Goal: Task Accomplishment & Management: Use online tool/utility

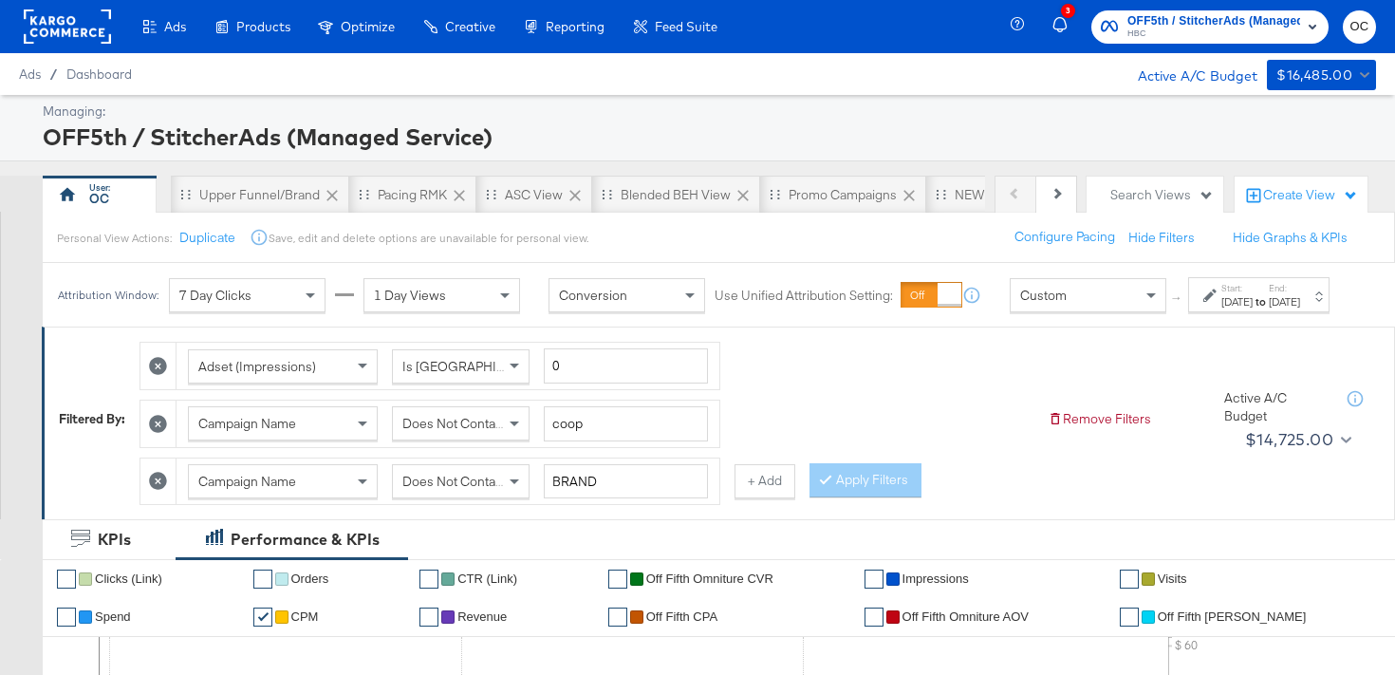
click at [90, 33] on rect at bounding box center [67, 26] width 87 height 34
click at [46, 39] on rect at bounding box center [67, 26] width 87 height 34
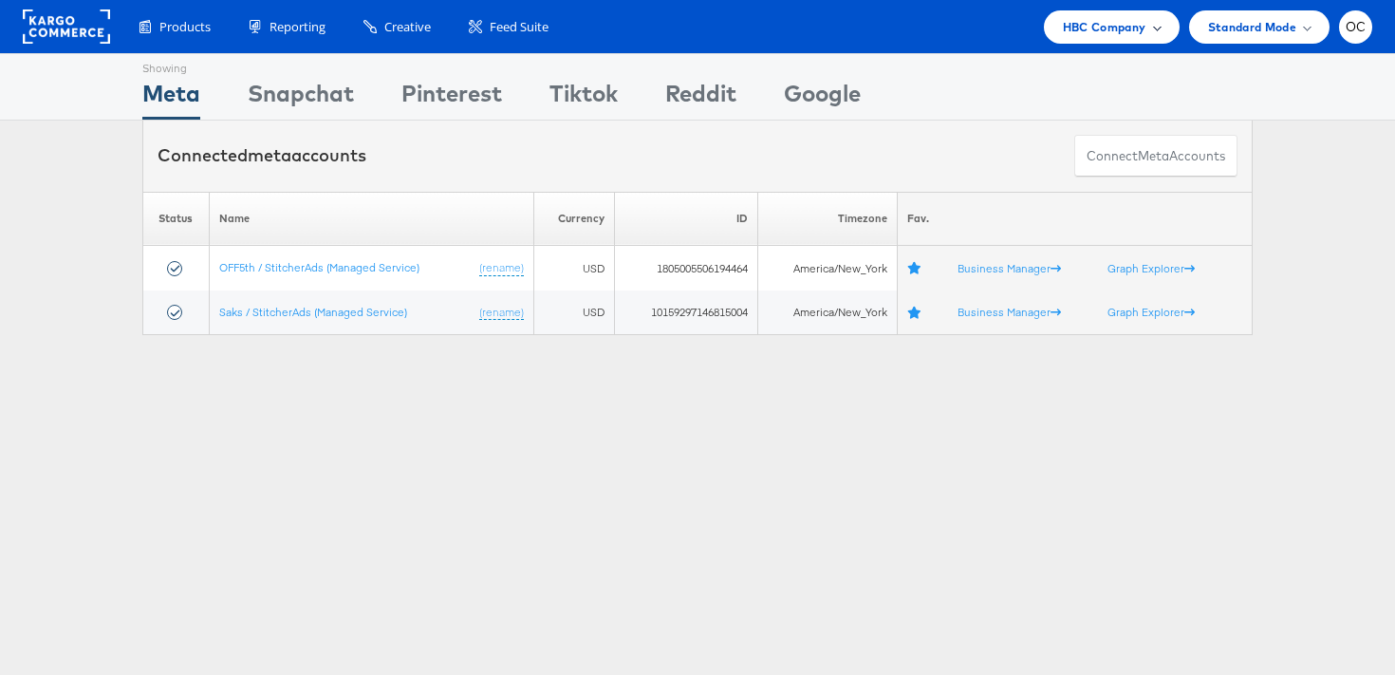
click at [1079, 28] on span "HBC Company" at bounding box center [1105, 27] width 84 height 20
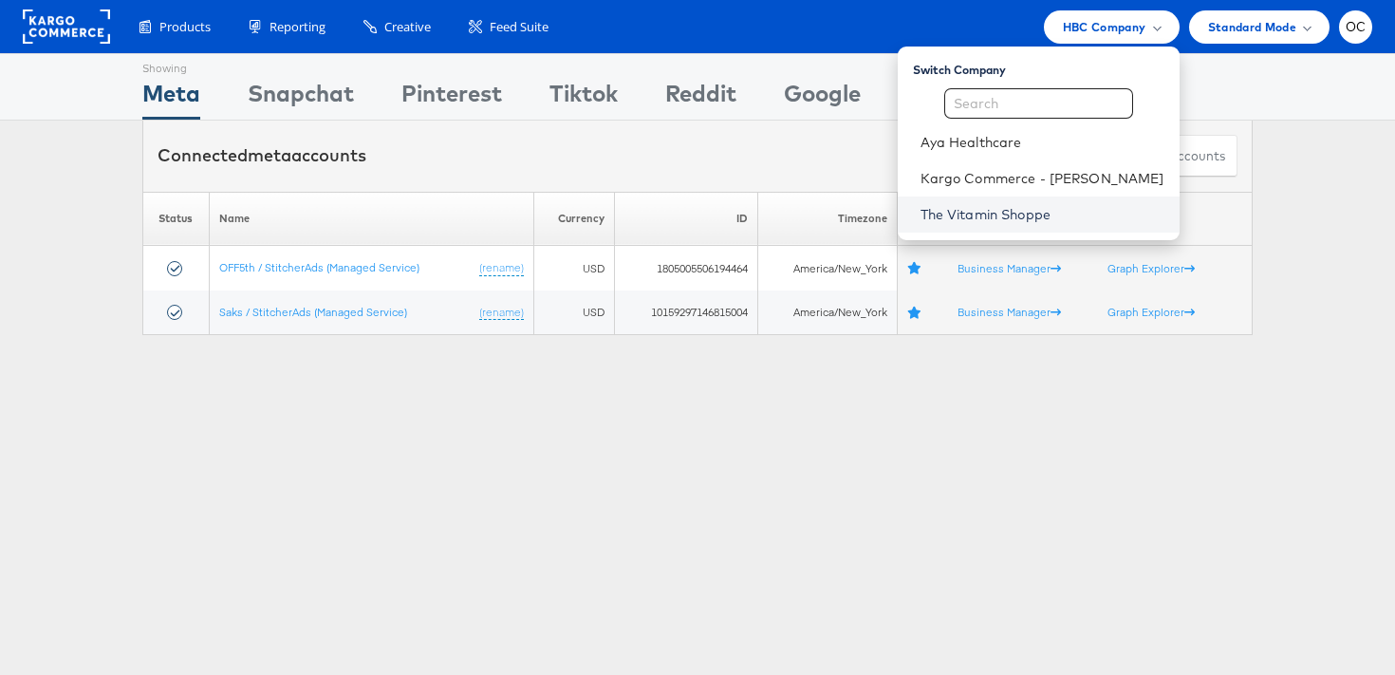
click at [1006, 206] on link "The Vitamin Shoppe" at bounding box center [1042, 214] width 244 height 19
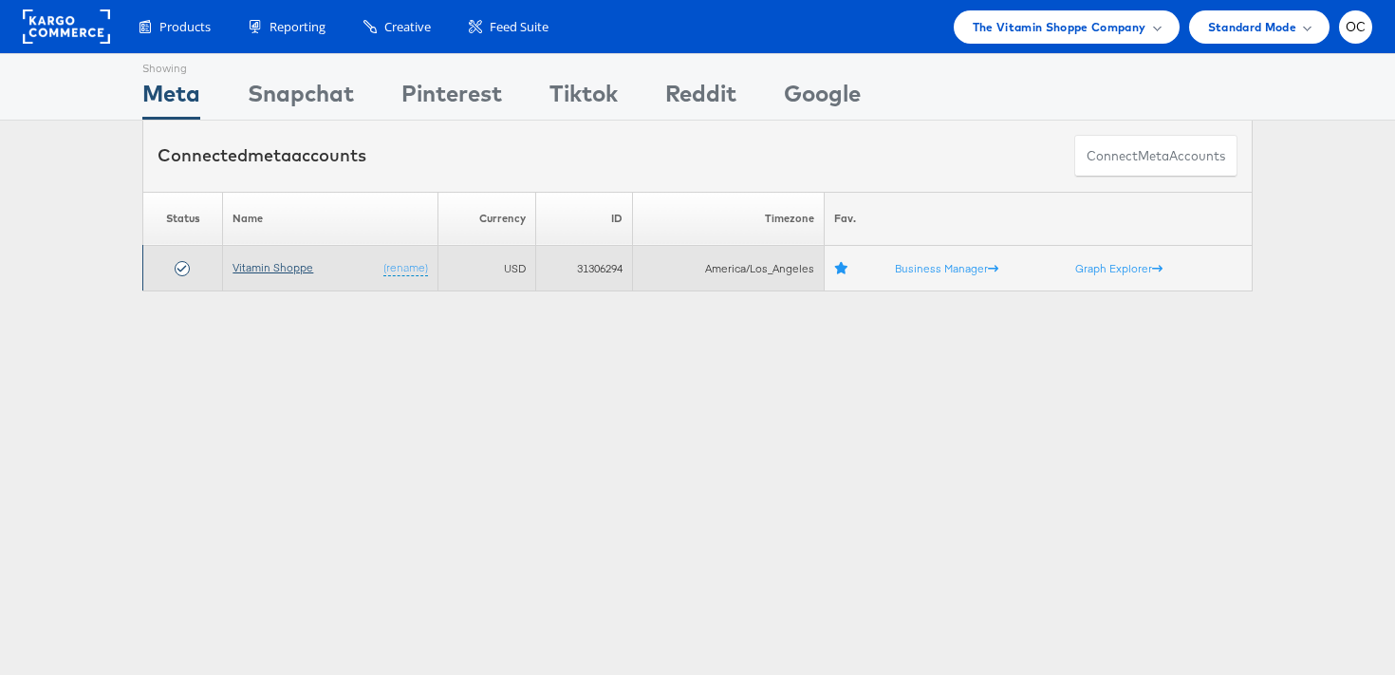
click at [274, 269] on link "Vitamin Shoppe" at bounding box center [272, 267] width 81 height 14
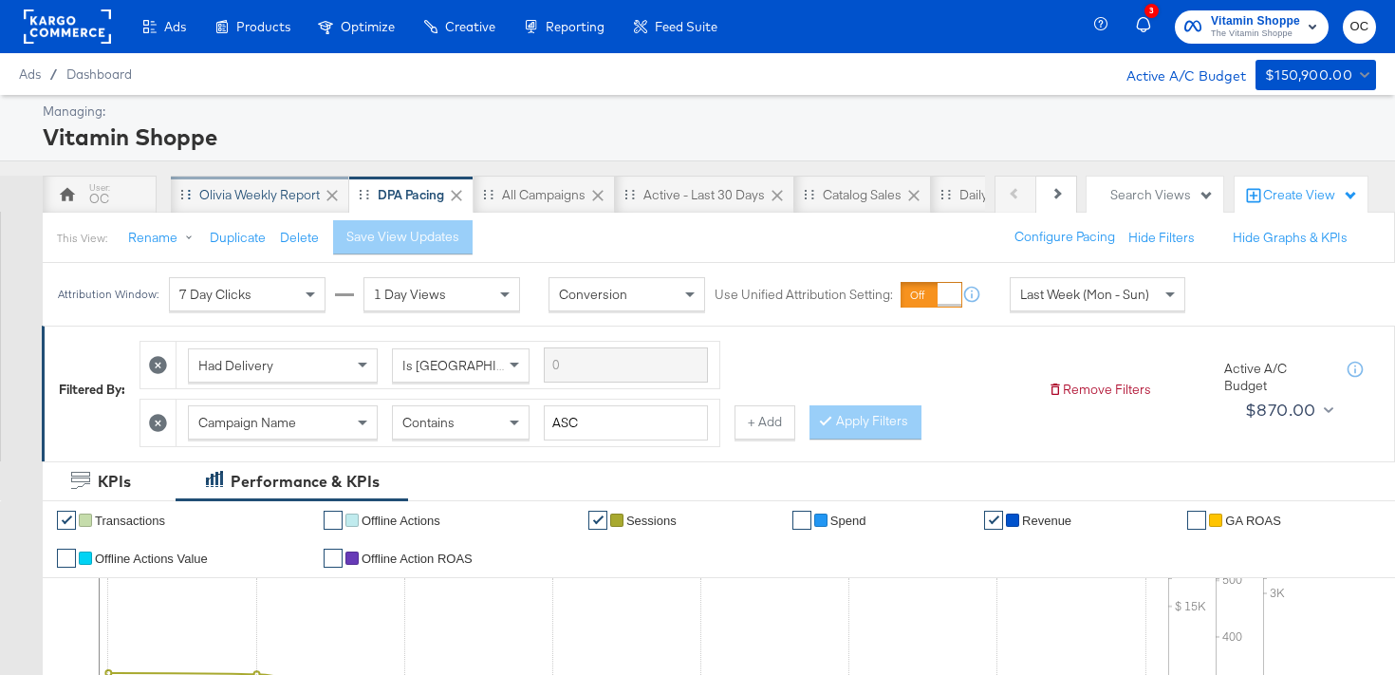
click at [249, 208] on div "Olivia Weekly Report" at bounding box center [260, 195] width 178 height 38
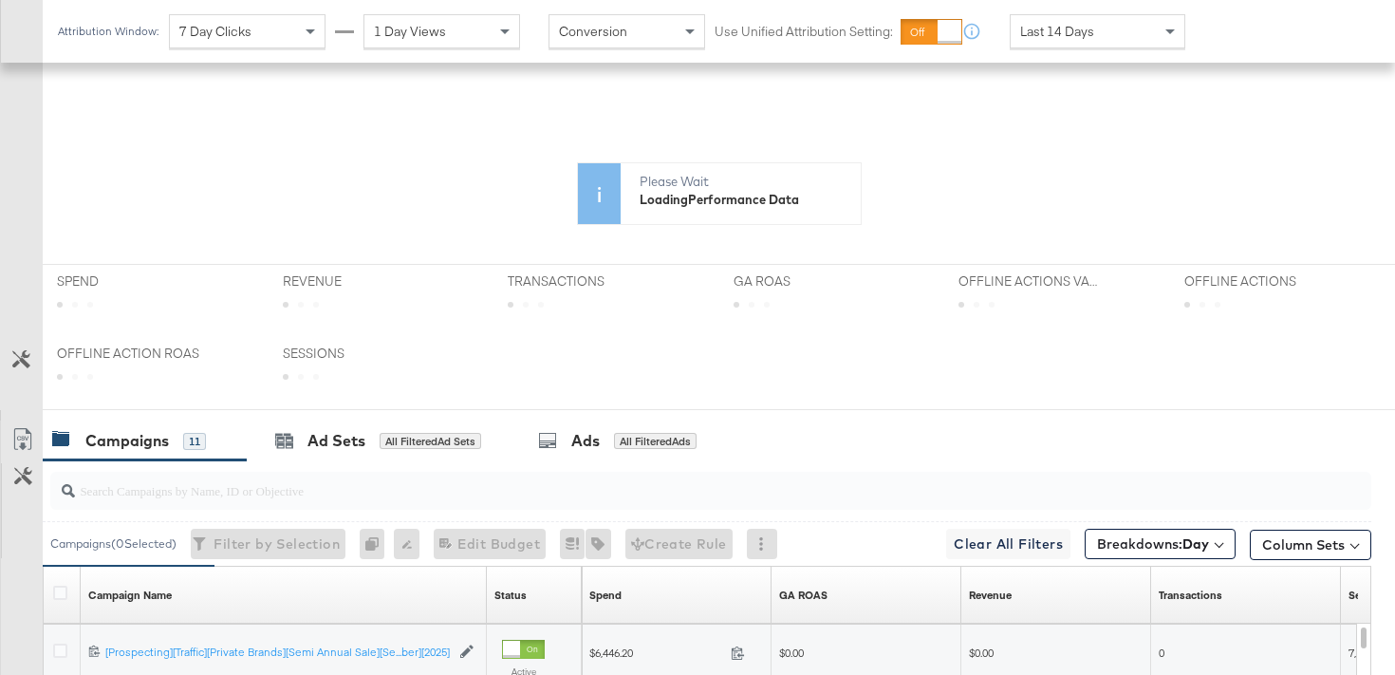
scroll to position [436, 0]
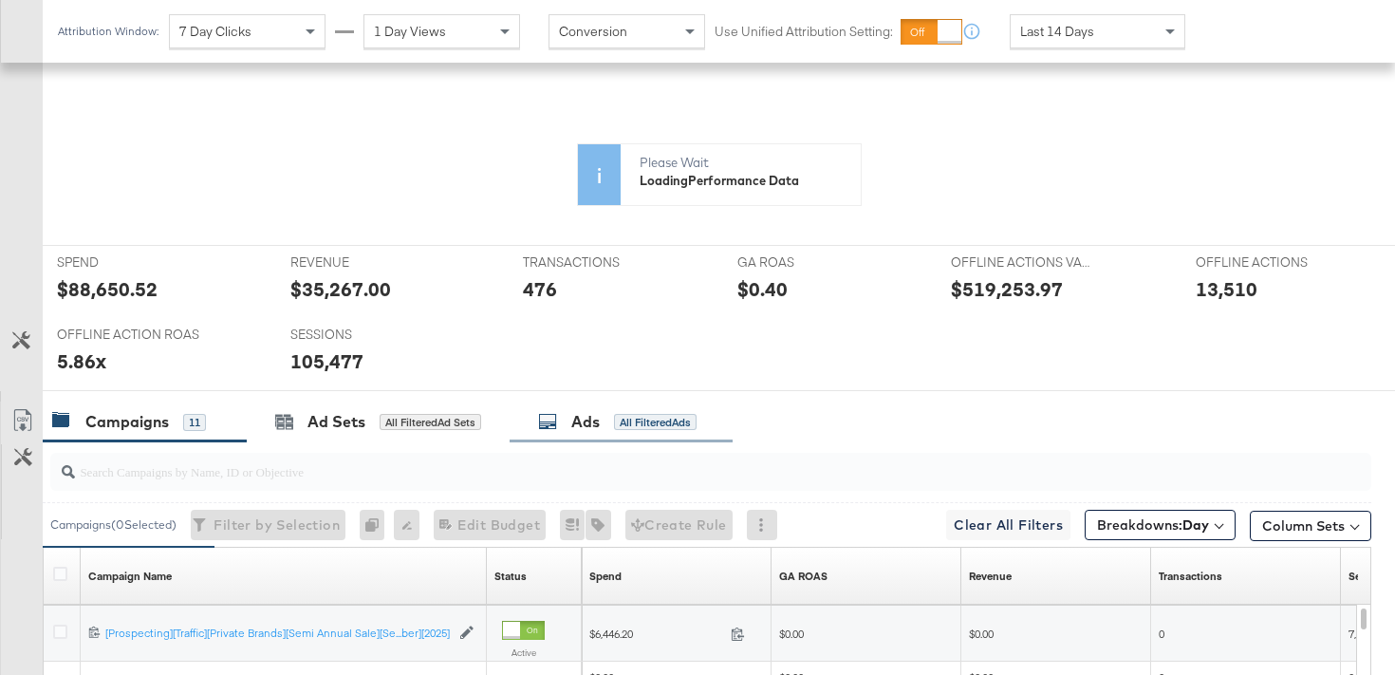
click at [566, 417] on div "Ads All Filtered Ads" at bounding box center [617, 422] width 158 height 22
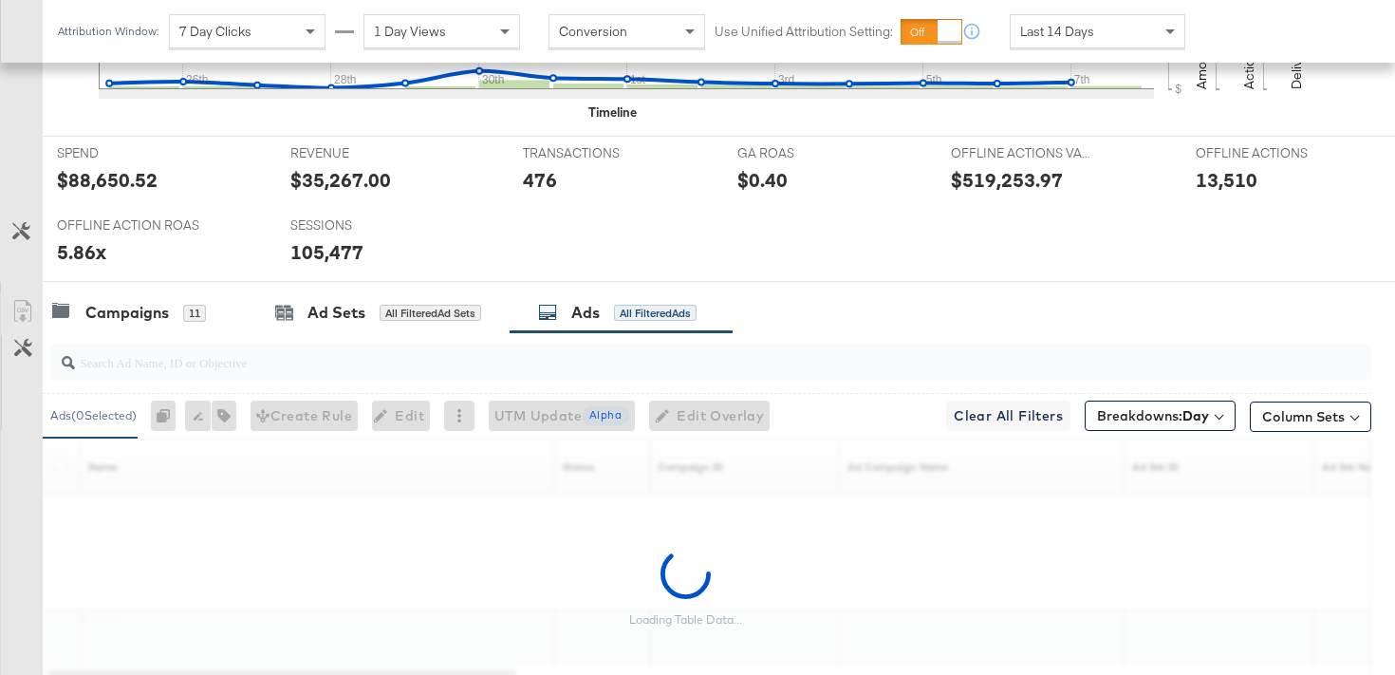
scroll to position [734, 0]
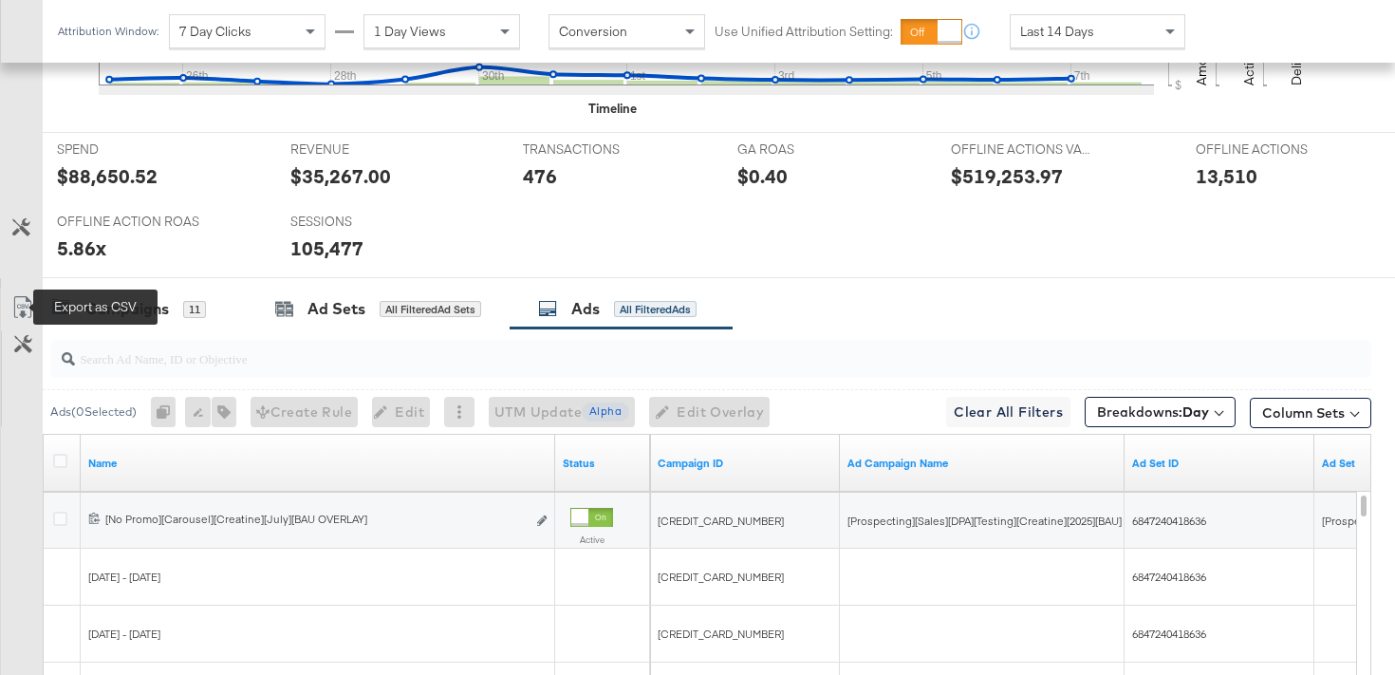
click at [18, 316] on icon at bounding box center [22, 307] width 23 height 23
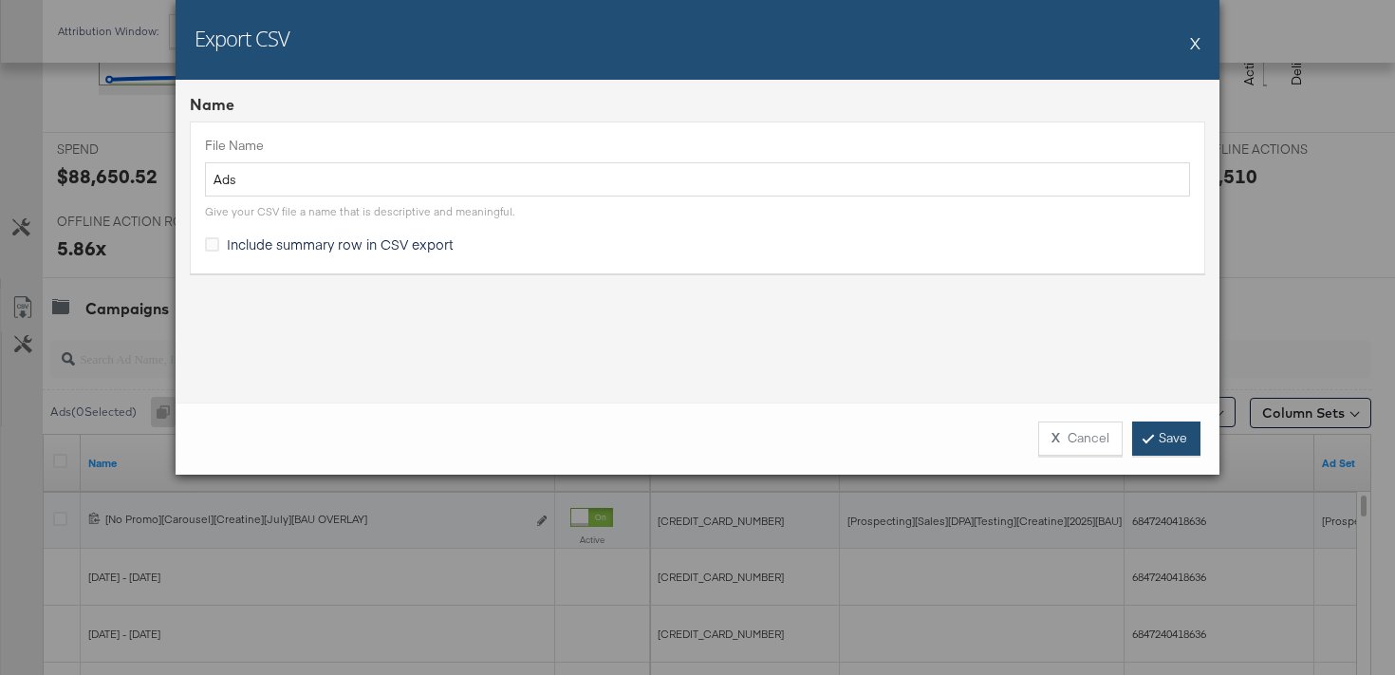
click at [1170, 432] on link "Save" at bounding box center [1166, 438] width 68 height 34
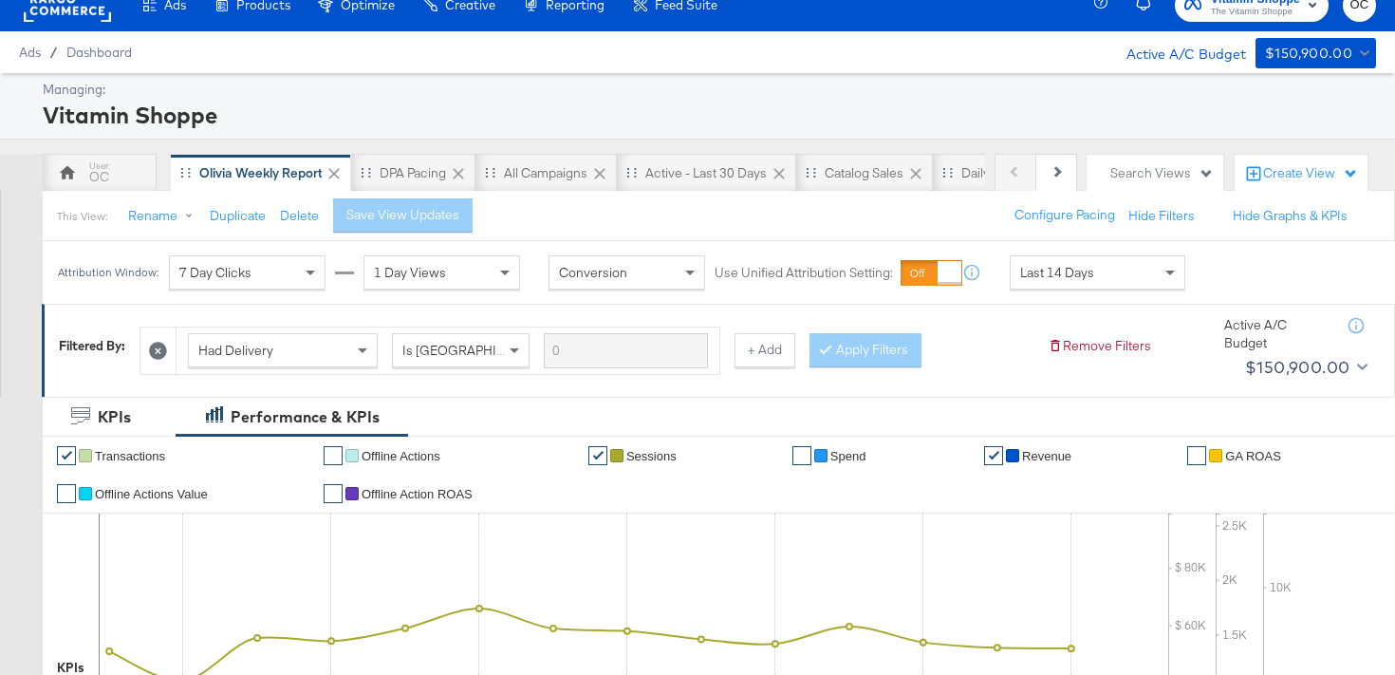
scroll to position [0, 0]
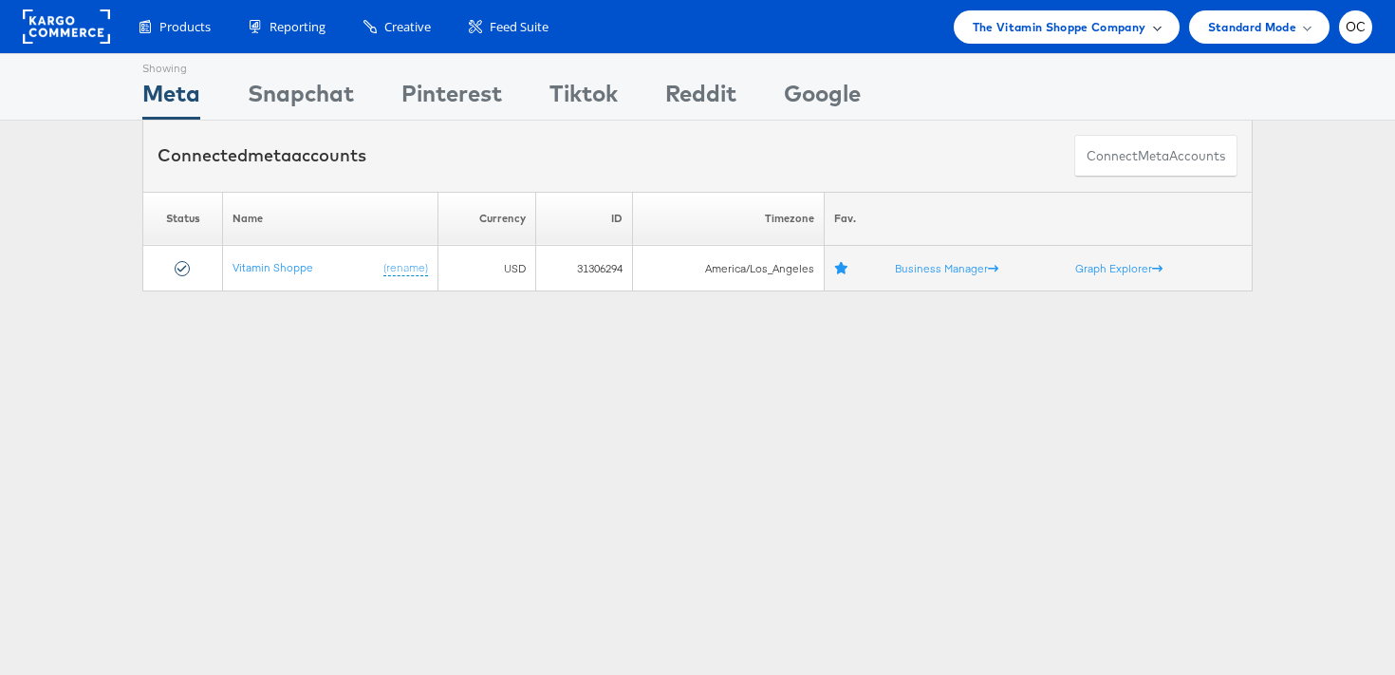
click at [963, 13] on div "The Vitamin Shoppe Company" at bounding box center [1067, 26] width 226 height 33
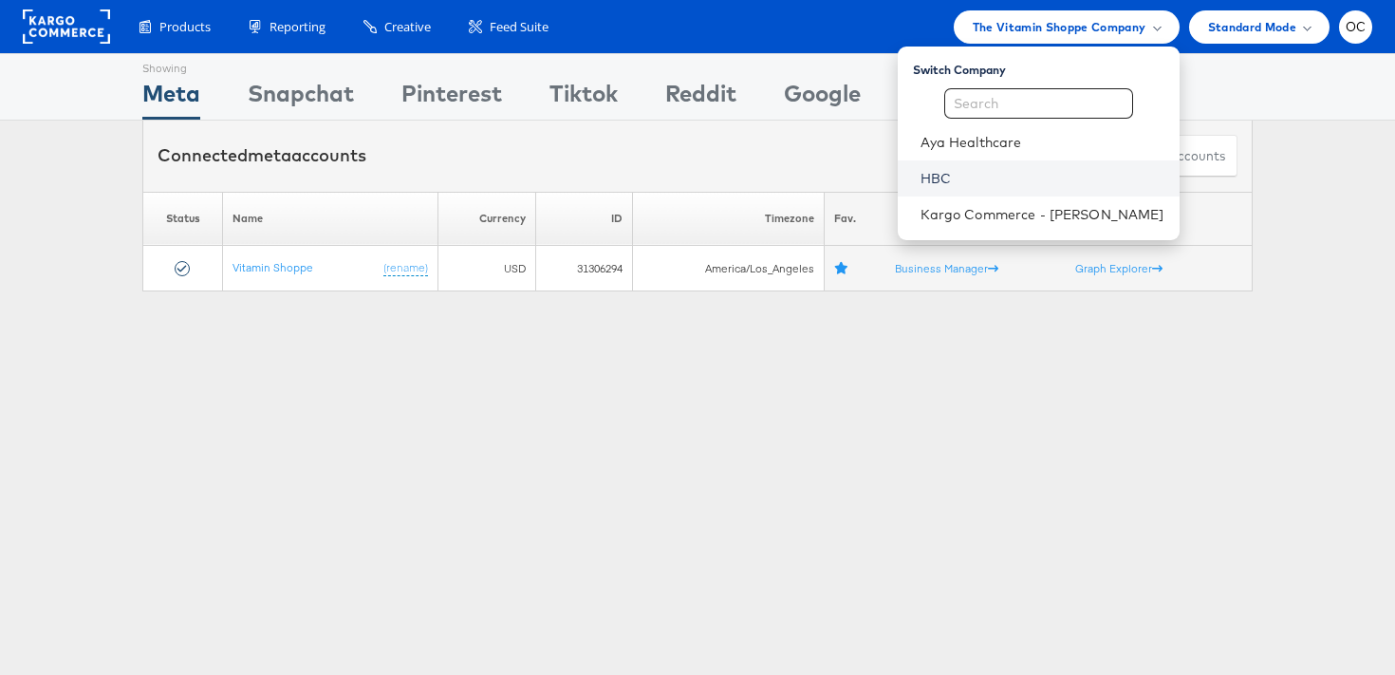
click at [987, 184] on link "HBC" at bounding box center [1042, 178] width 244 height 19
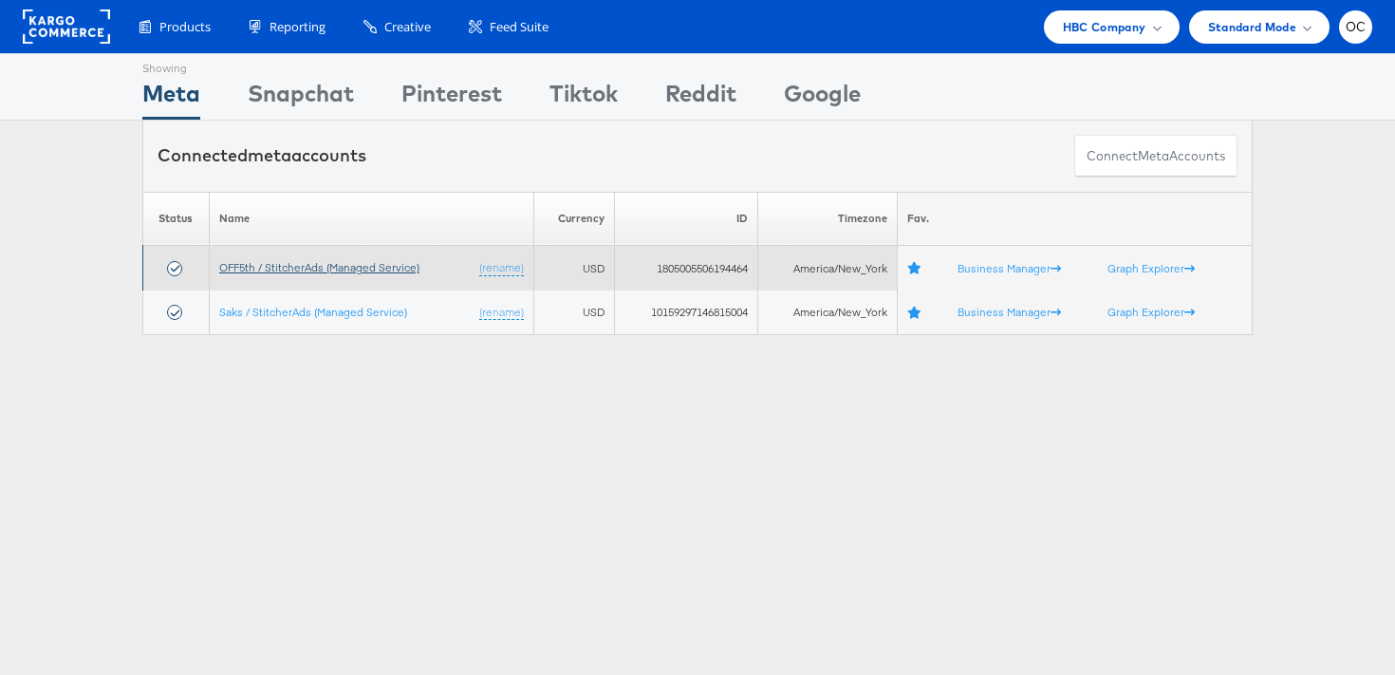
click at [312, 267] on link "OFF5th / StitcherAds (Managed Service)" at bounding box center [319, 267] width 200 height 14
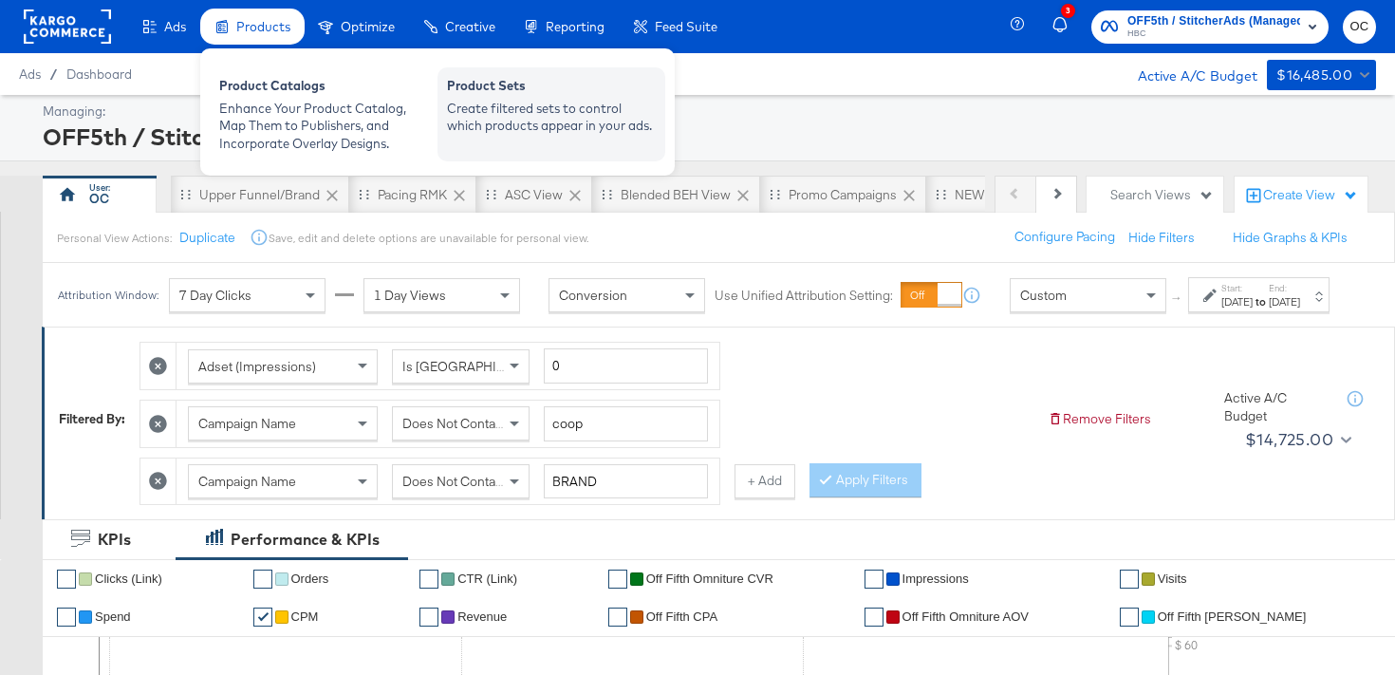
click at [486, 109] on div "Create filtered sets to control which products appear in your ads." at bounding box center [551, 117] width 209 height 35
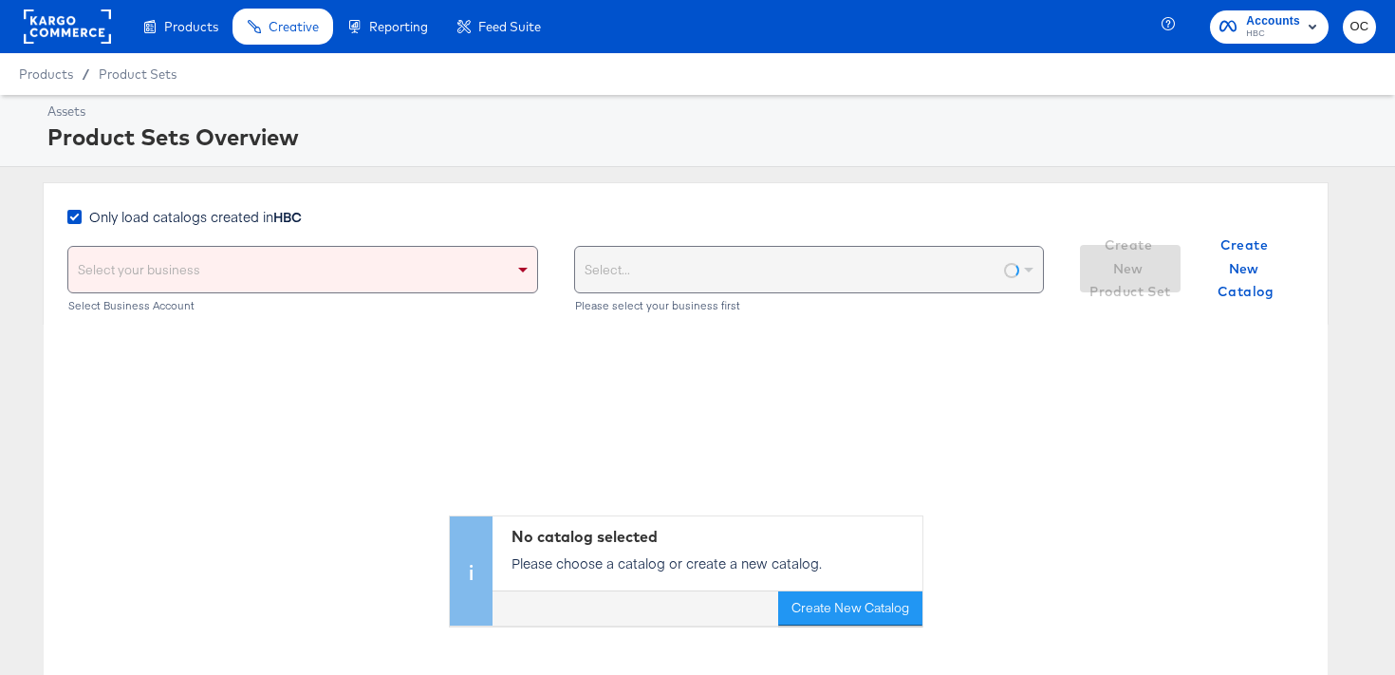
click at [302, 219] on strong "HBC" at bounding box center [287, 216] width 28 height 19
click at [0, 0] on input "Only load catalogs created in HBC" at bounding box center [0, 0] width 0 height 0
click at [306, 260] on div "Select your business" at bounding box center [302, 270] width 469 height 46
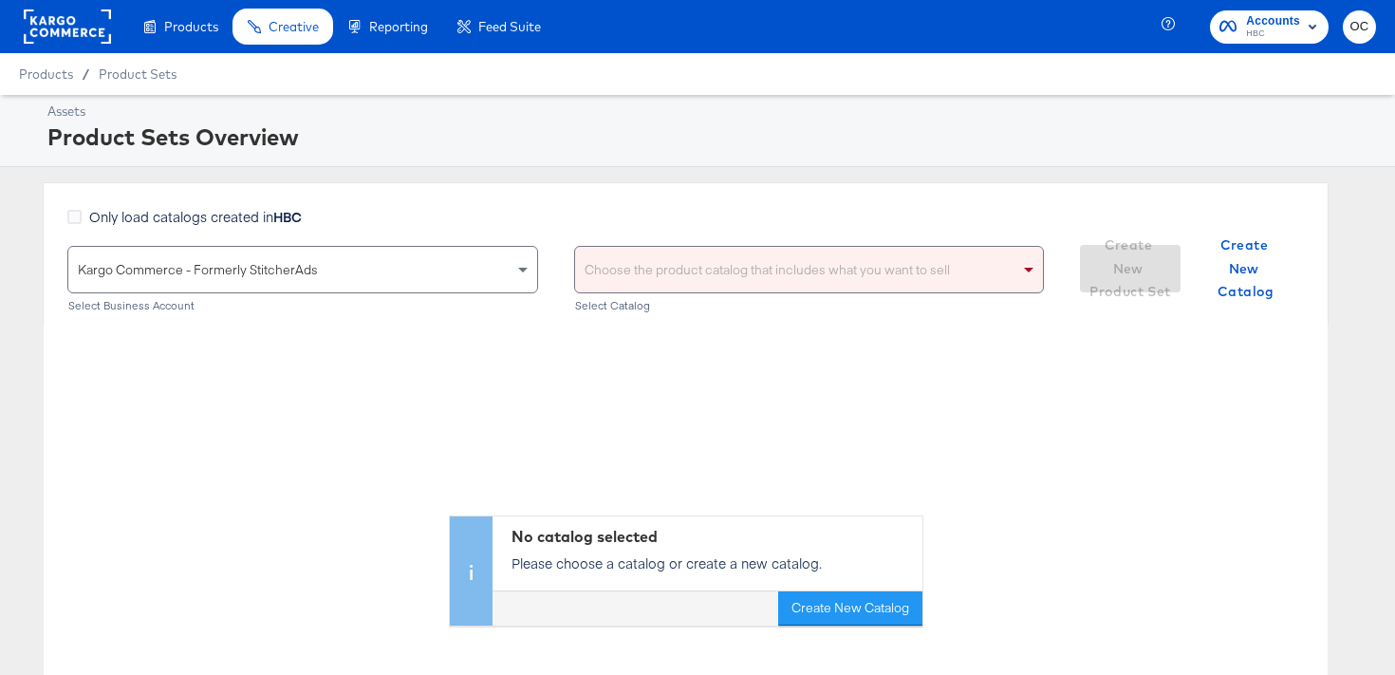
click at [647, 273] on div "Choose the product catalog that includes what you want to sell" at bounding box center [809, 270] width 469 height 46
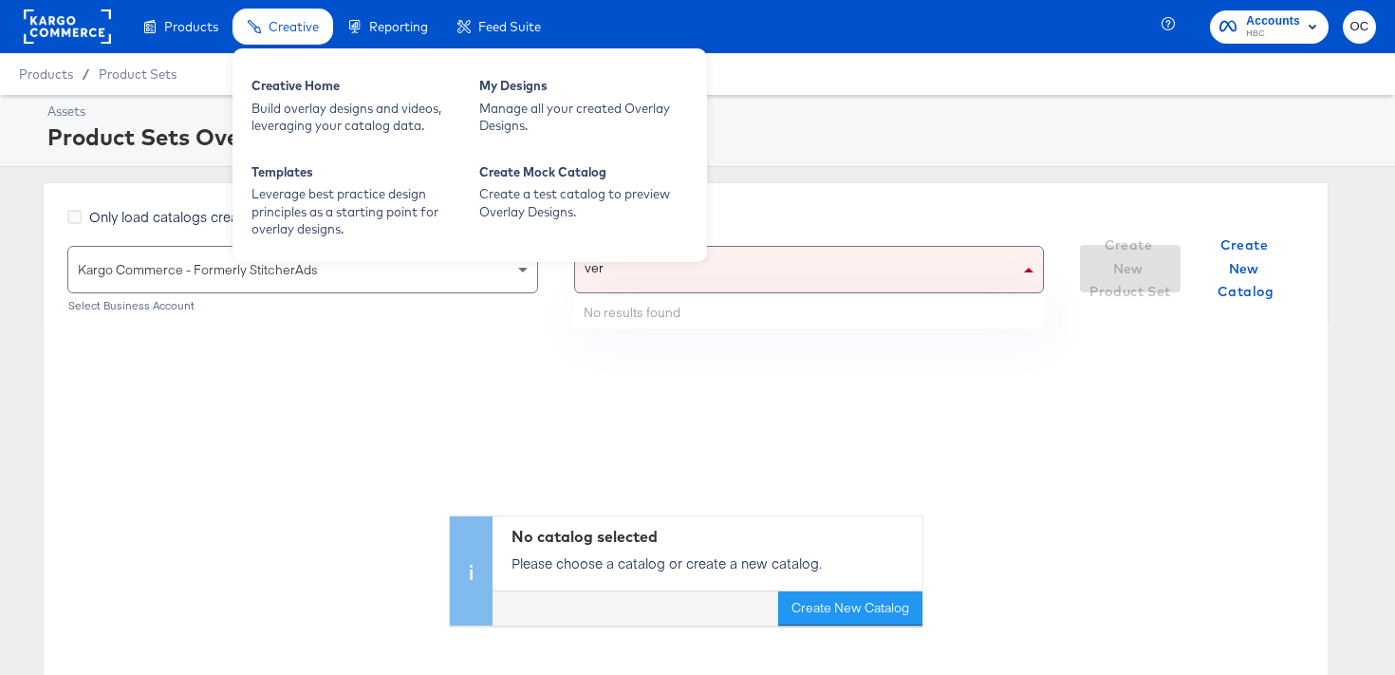
type input "ver"
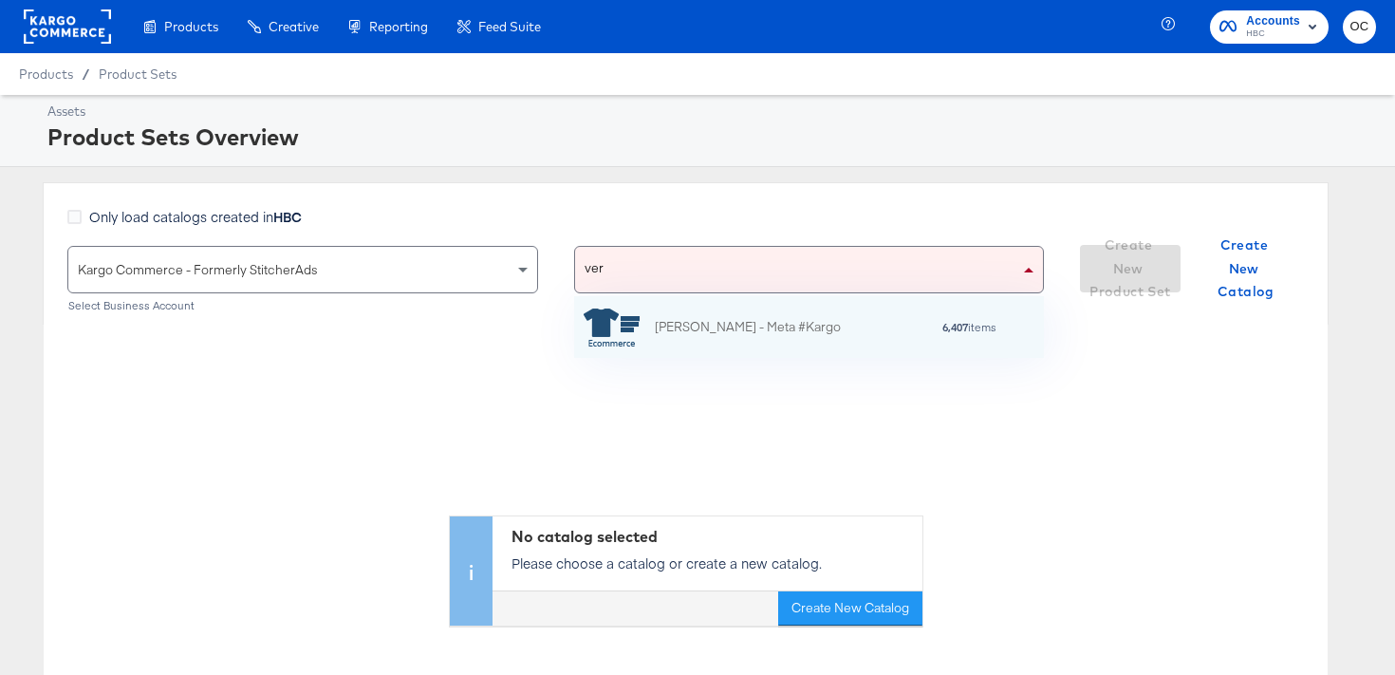
scroll to position [62, 470]
click at [774, 287] on div "ver ver" at bounding box center [797, 270] width 445 height 46
type input "v"
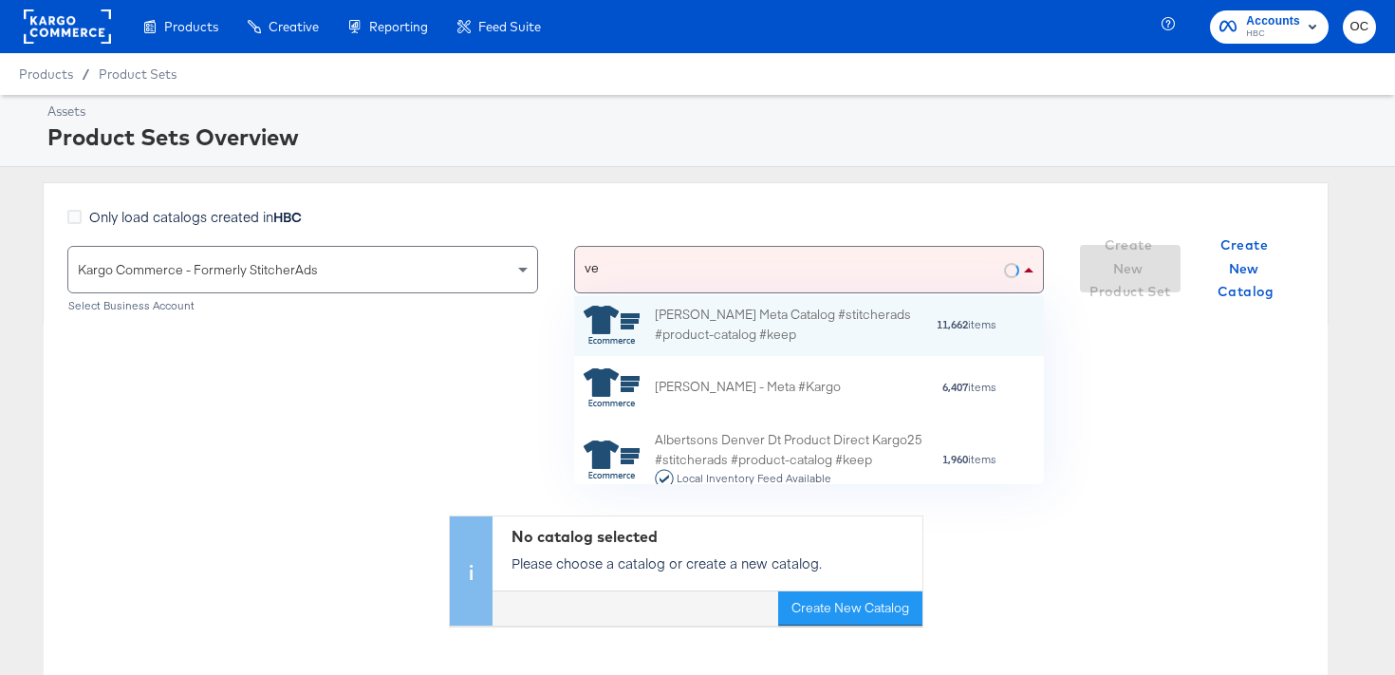
scroll to position [0, 0]
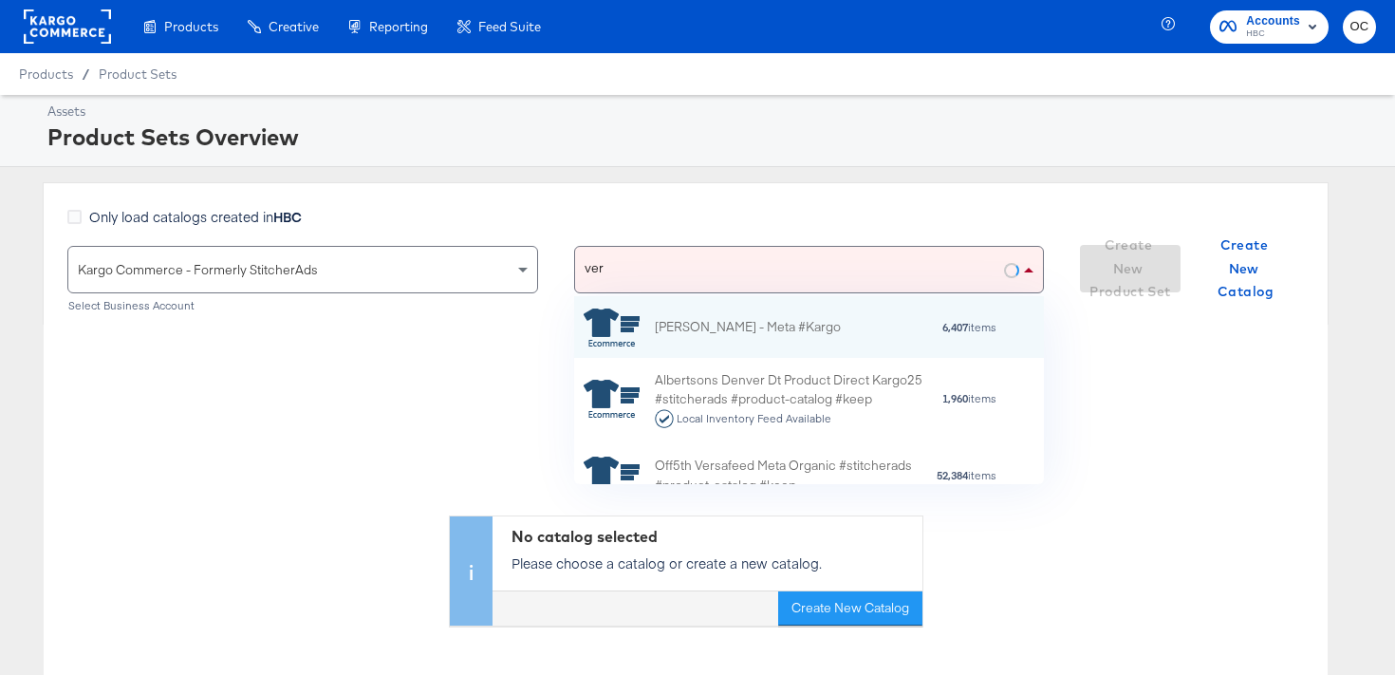
type input "vers"
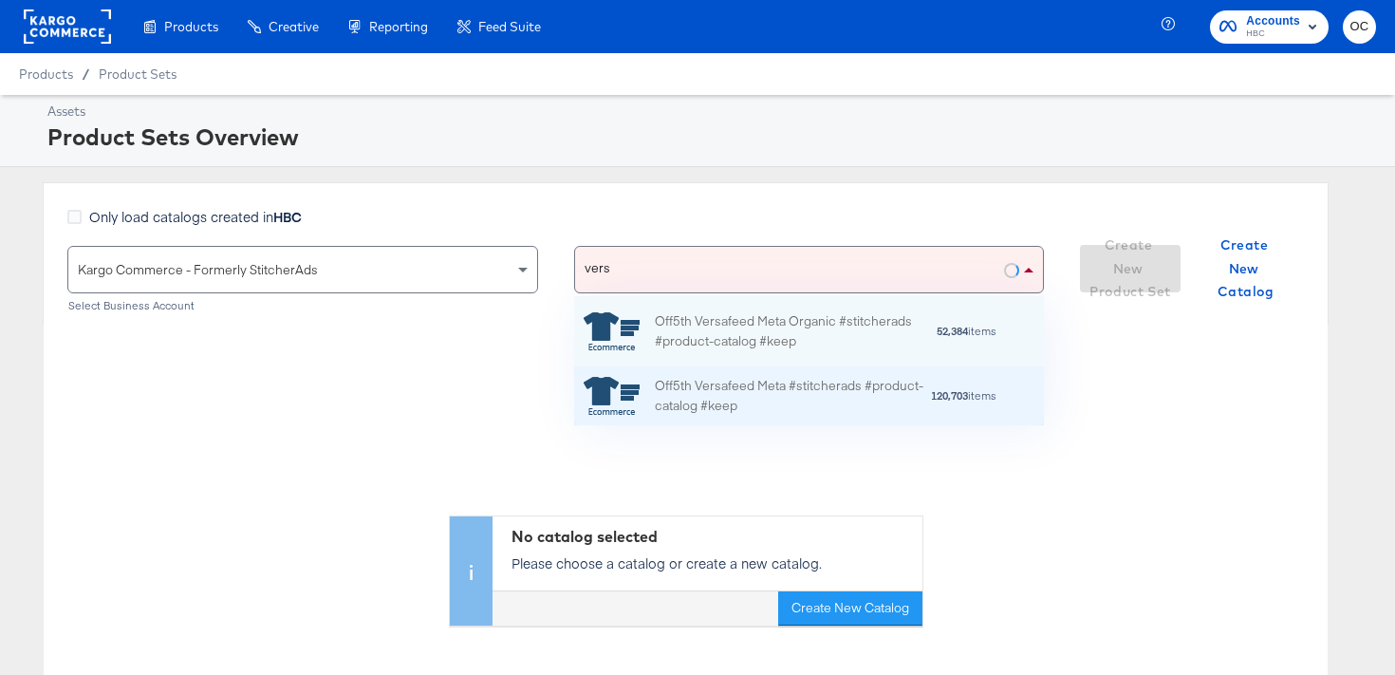
click at [771, 394] on div "Off5th Versafeed Meta #stitcherads #product-catalog #keep" at bounding box center [792, 396] width 275 height 40
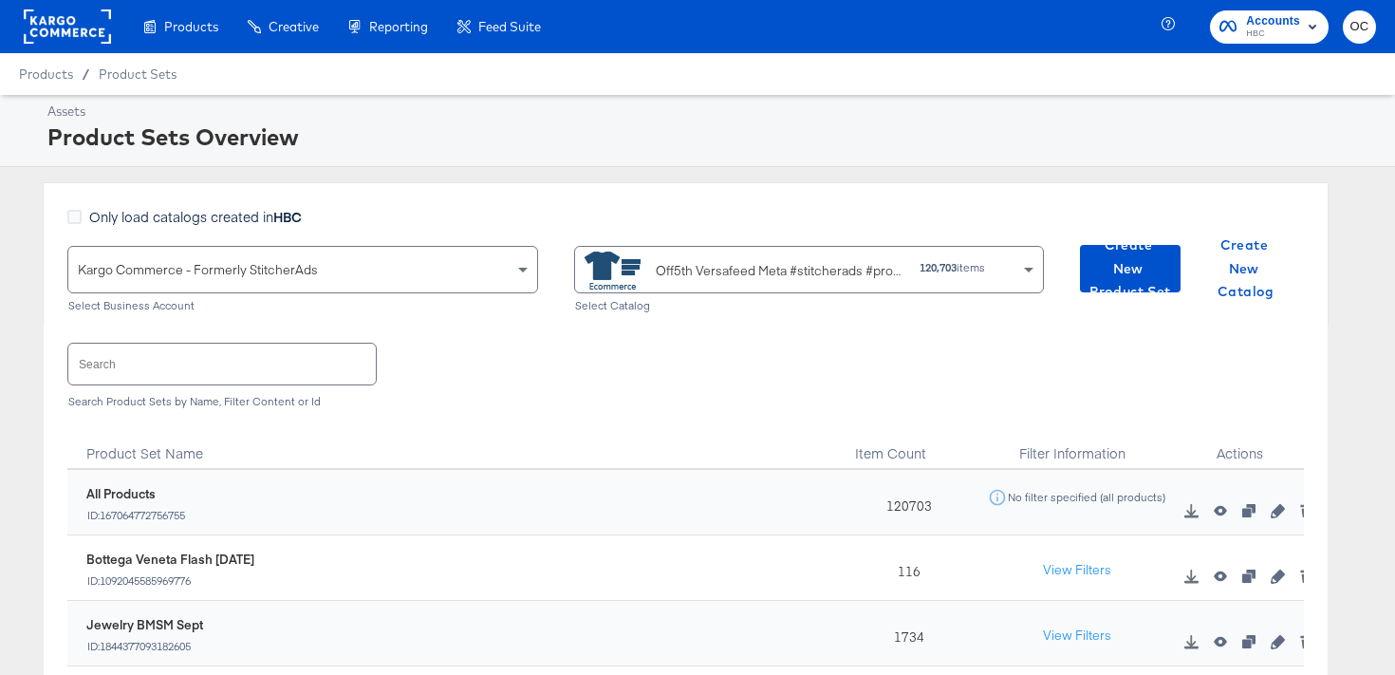
click at [195, 395] on div "Search Product Sets by Name, Filter Content or Id" at bounding box center [685, 401] width 1236 height 13
click at [200, 376] on input "text" at bounding box center [221, 364] width 307 height 41
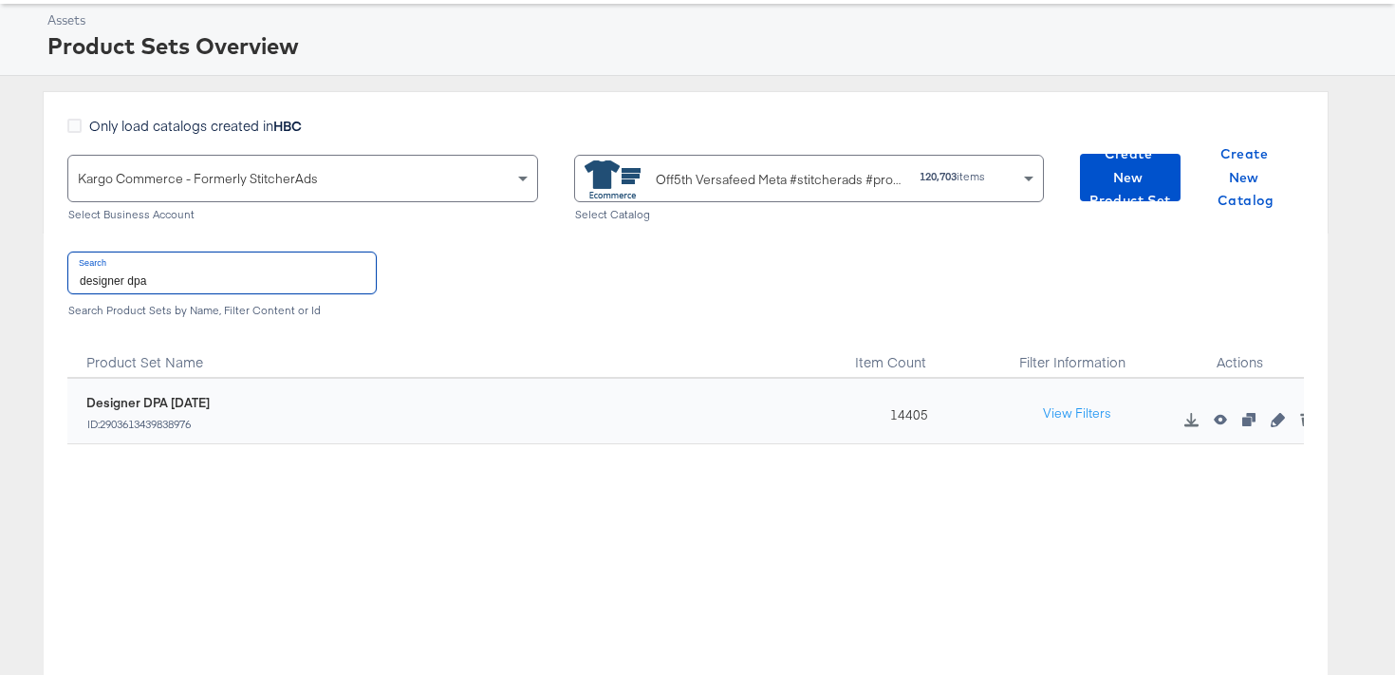
scroll to position [115, 0]
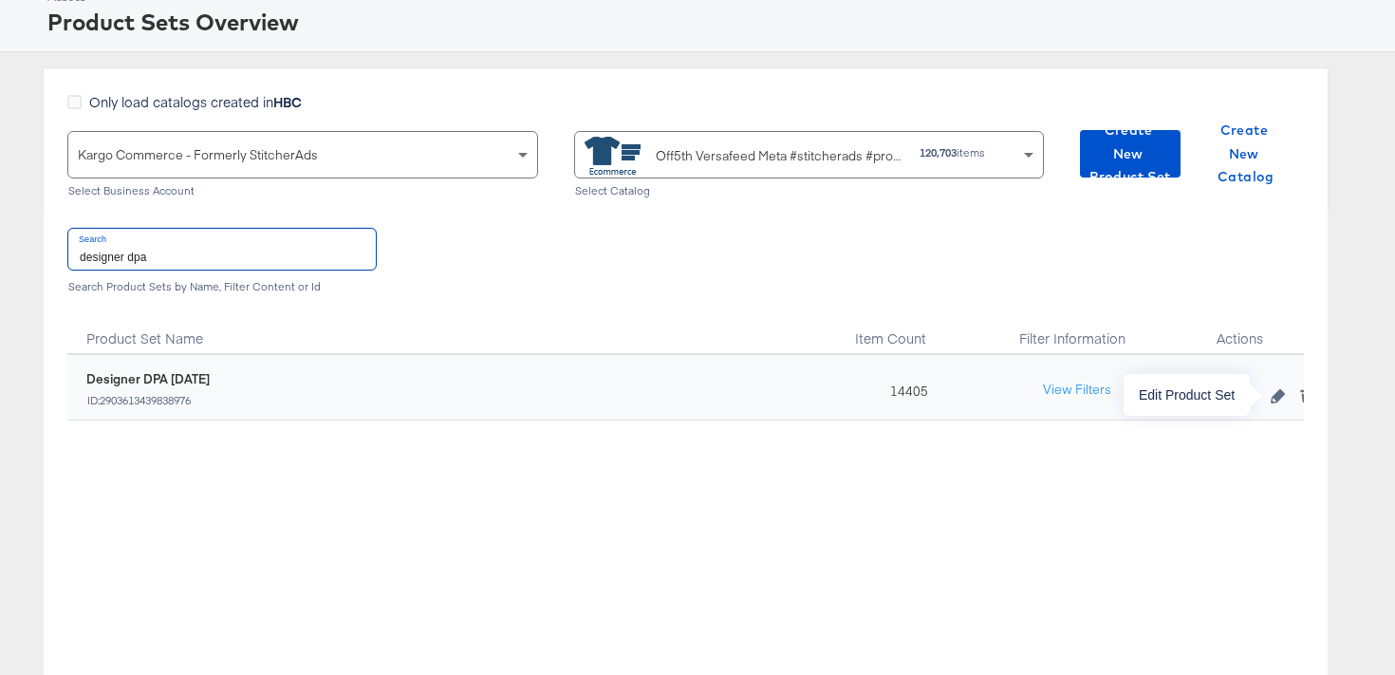
type input "designer dpa"
click at [1277, 399] on icon "button" at bounding box center [1277, 395] width 13 height 13
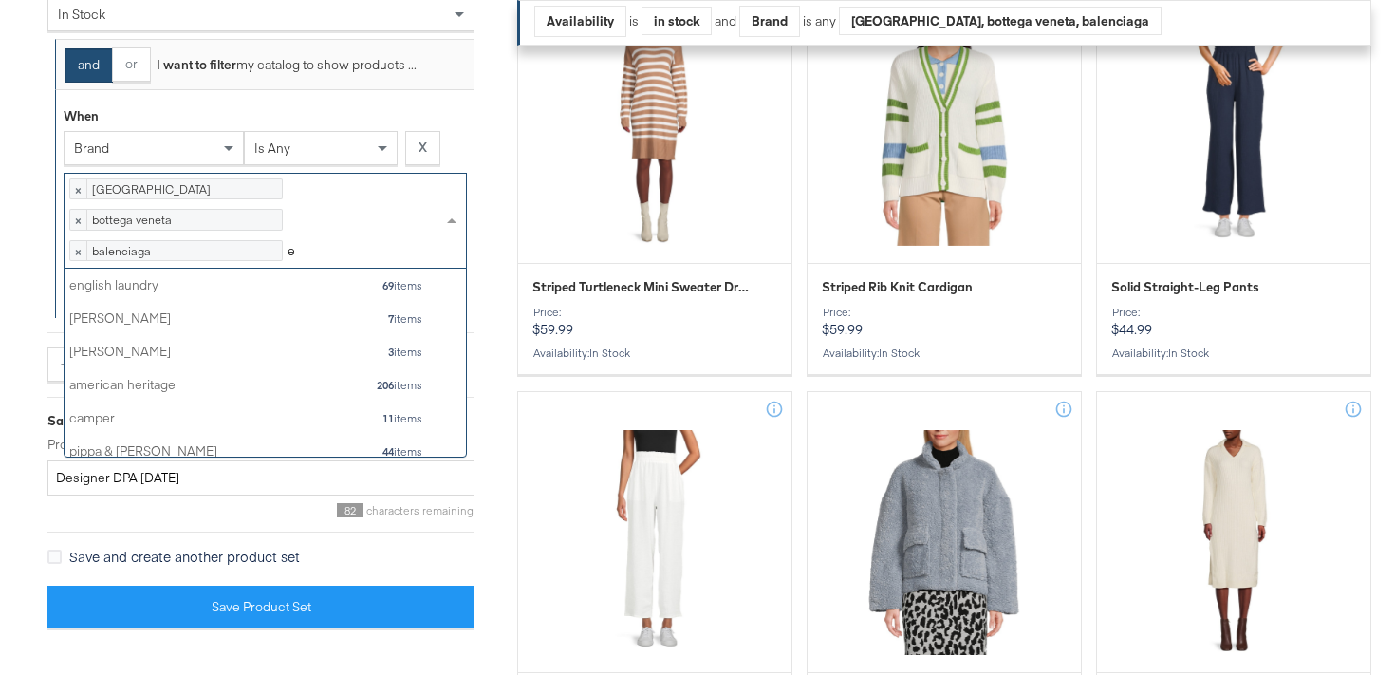
scroll to position [1, 1]
type input "eff"
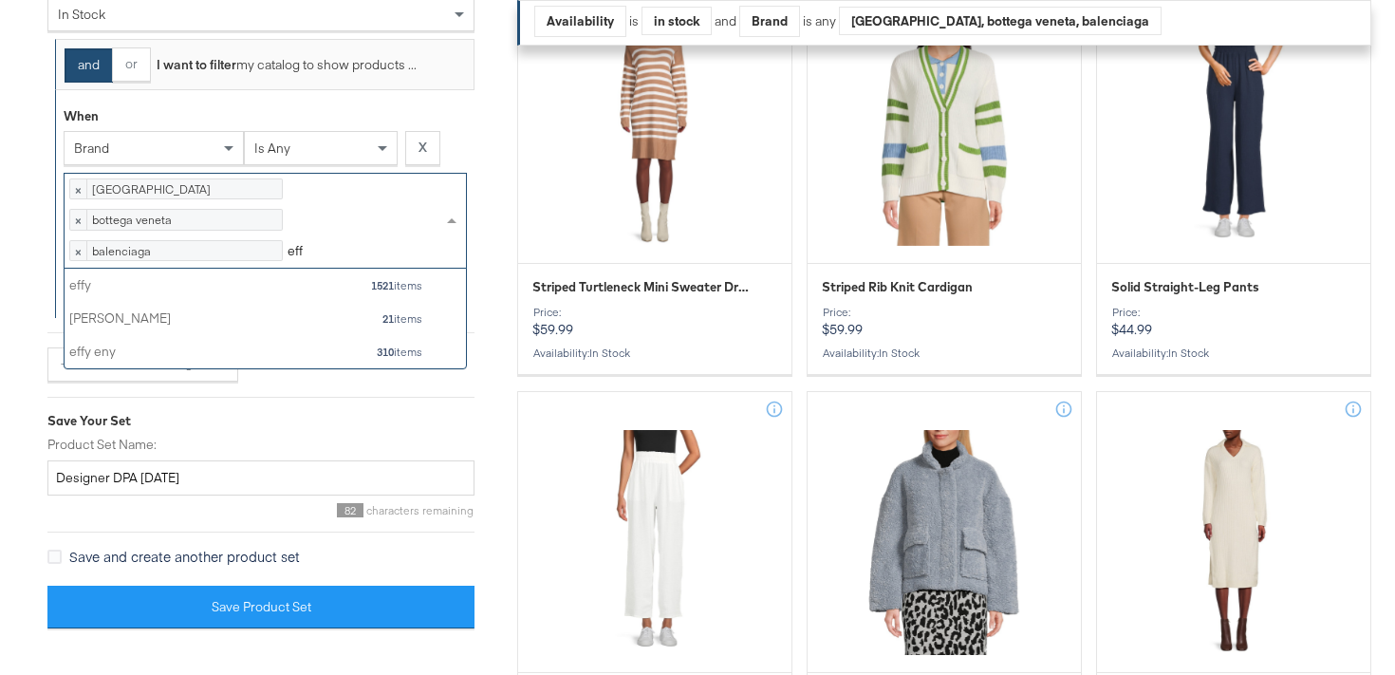
scroll to position [100, 401]
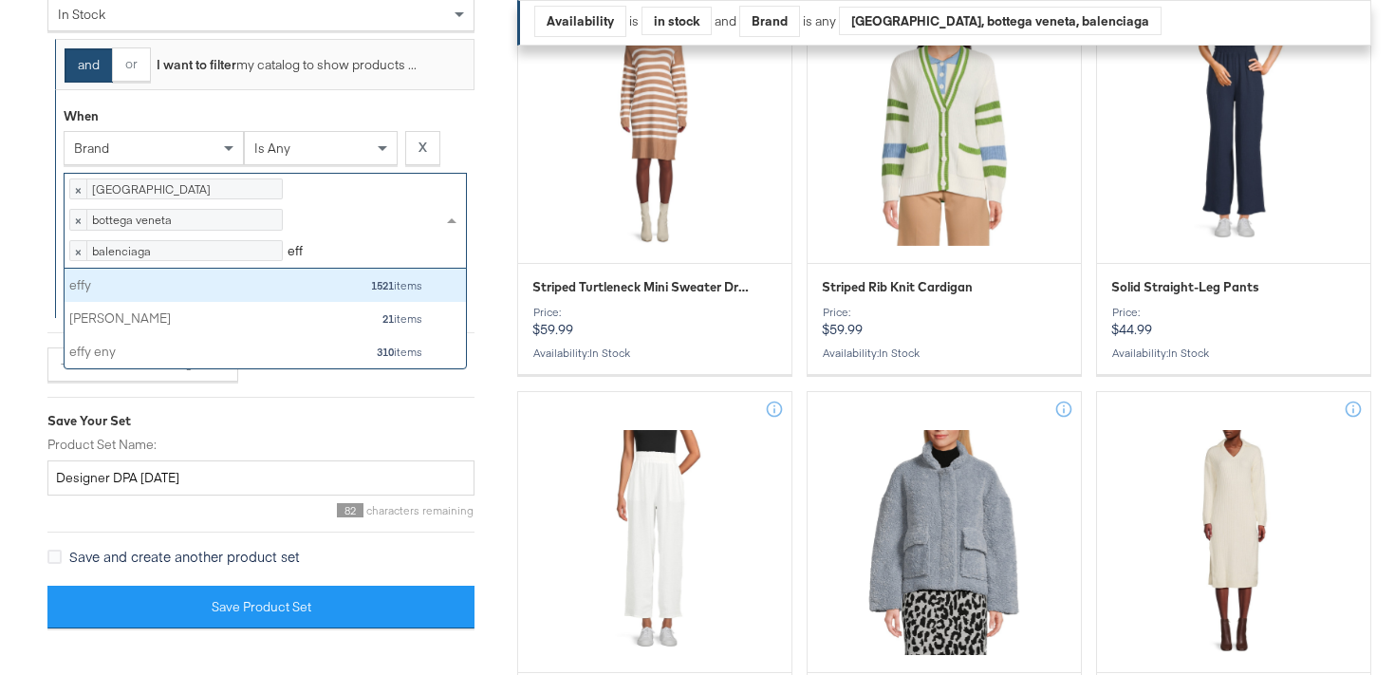
click at [256, 294] on div "effy" at bounding box center [168, 285] width 199 height 18
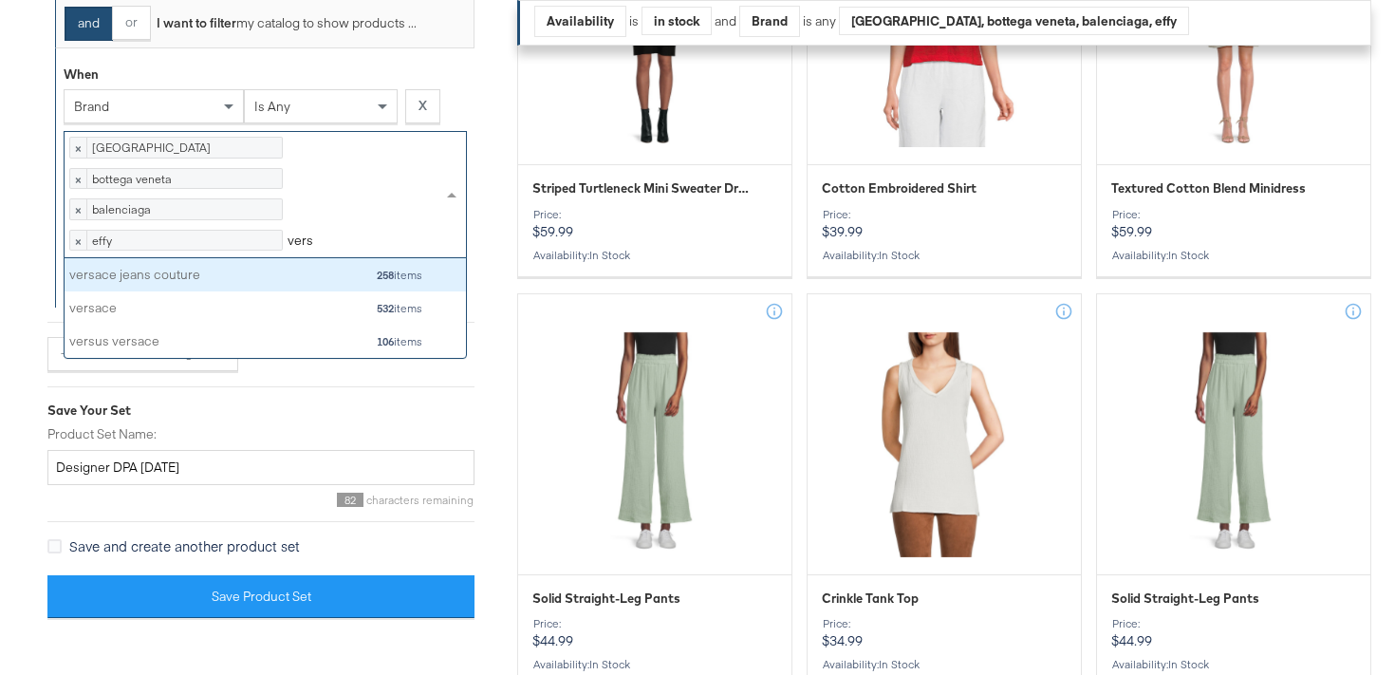
type input "versa"
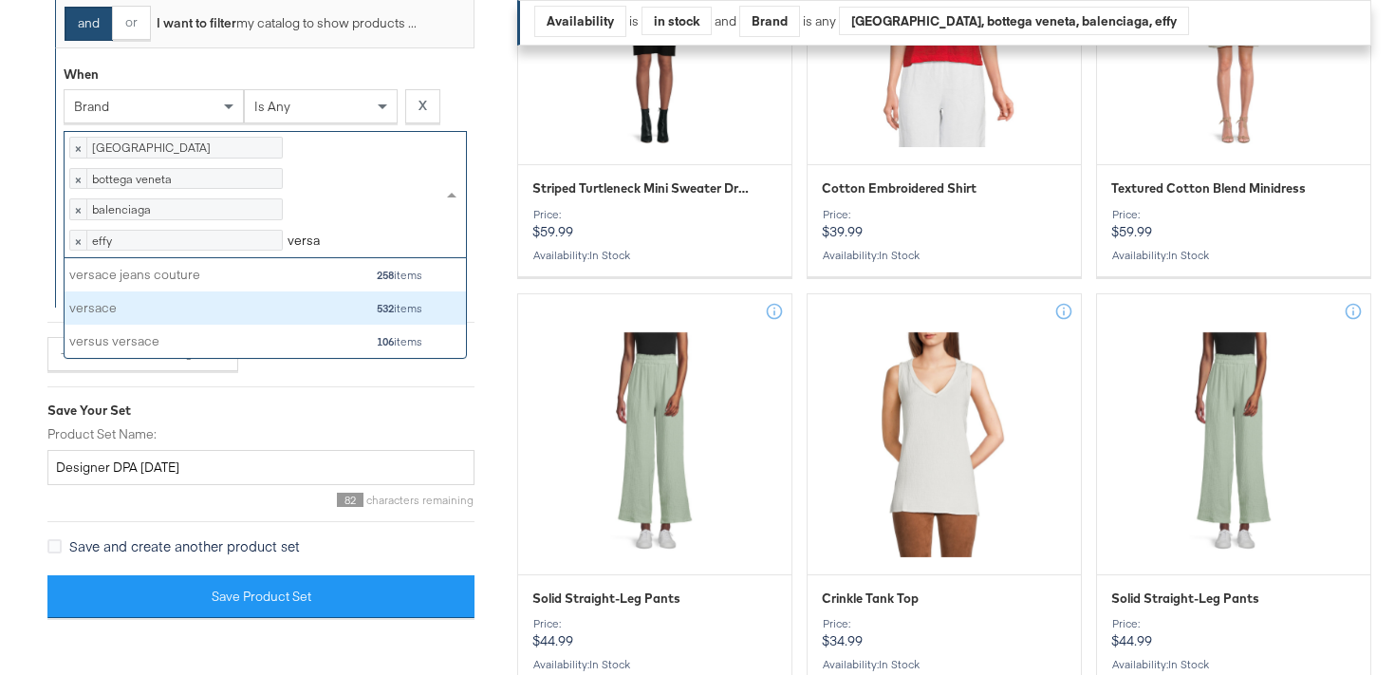
click at [195, 317] on div "versace" at bounding box center [168, 308] width 199 height 18
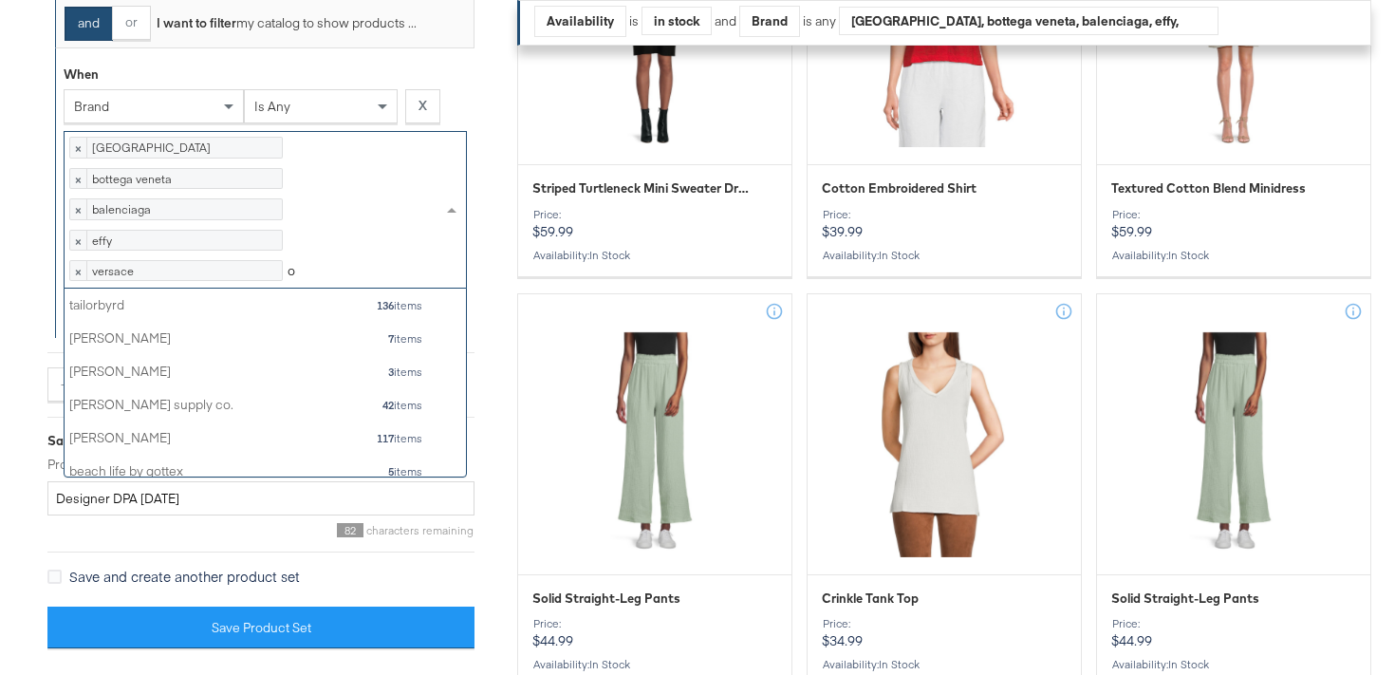
scroll to position [1, 1]
type input "off"
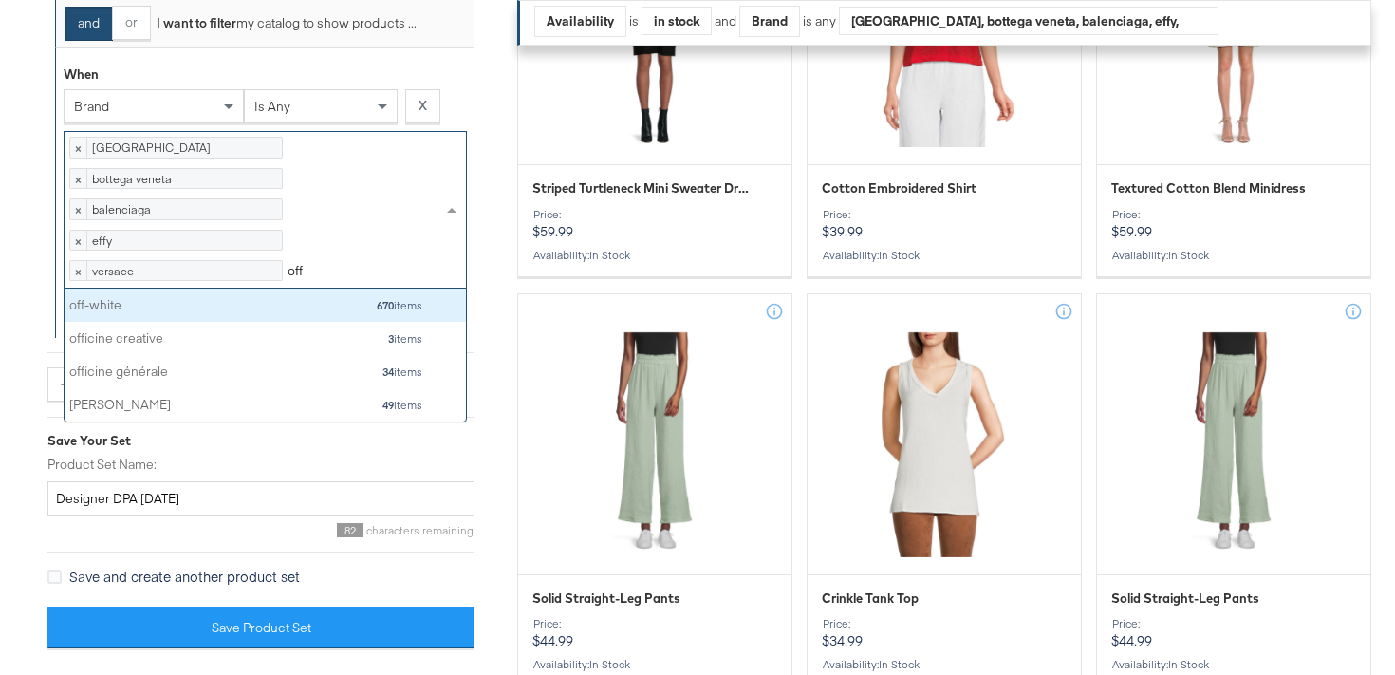
click at [238, 314] on div "off-white" at bounding box center [168, 305] width 199 height 18
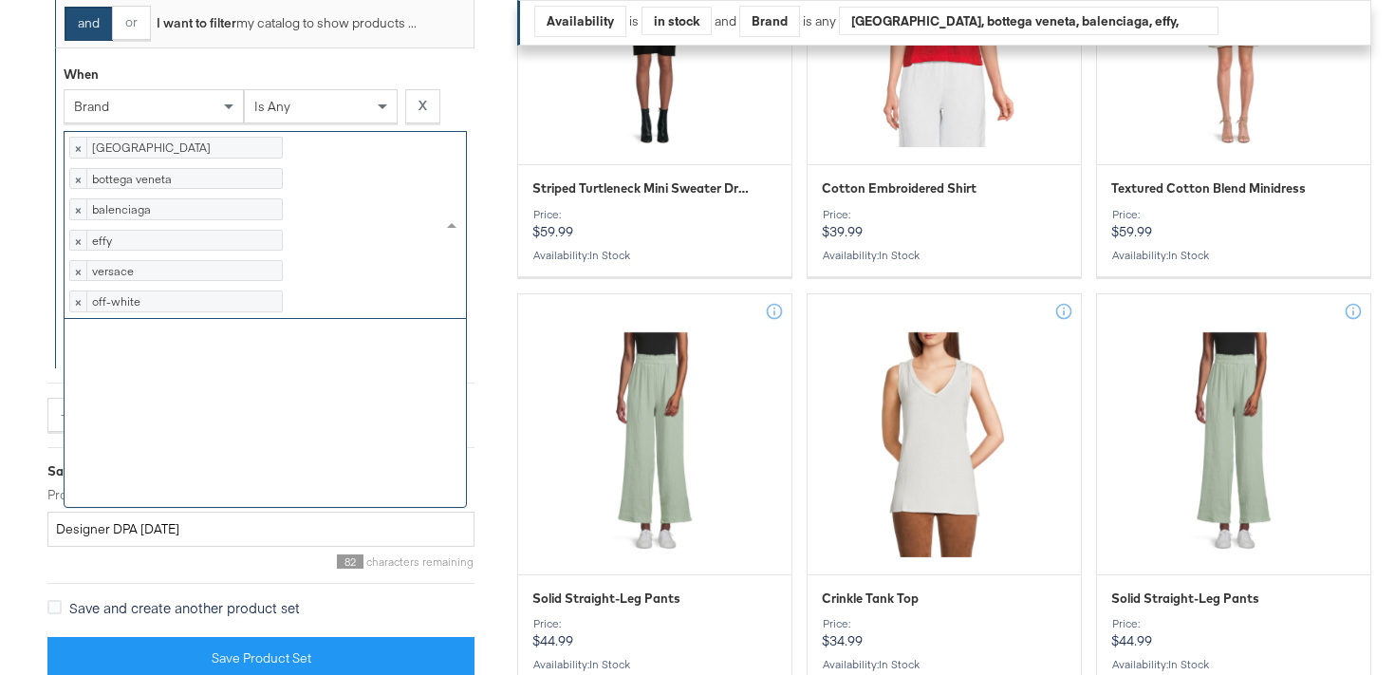
scroll to position [188, 401]
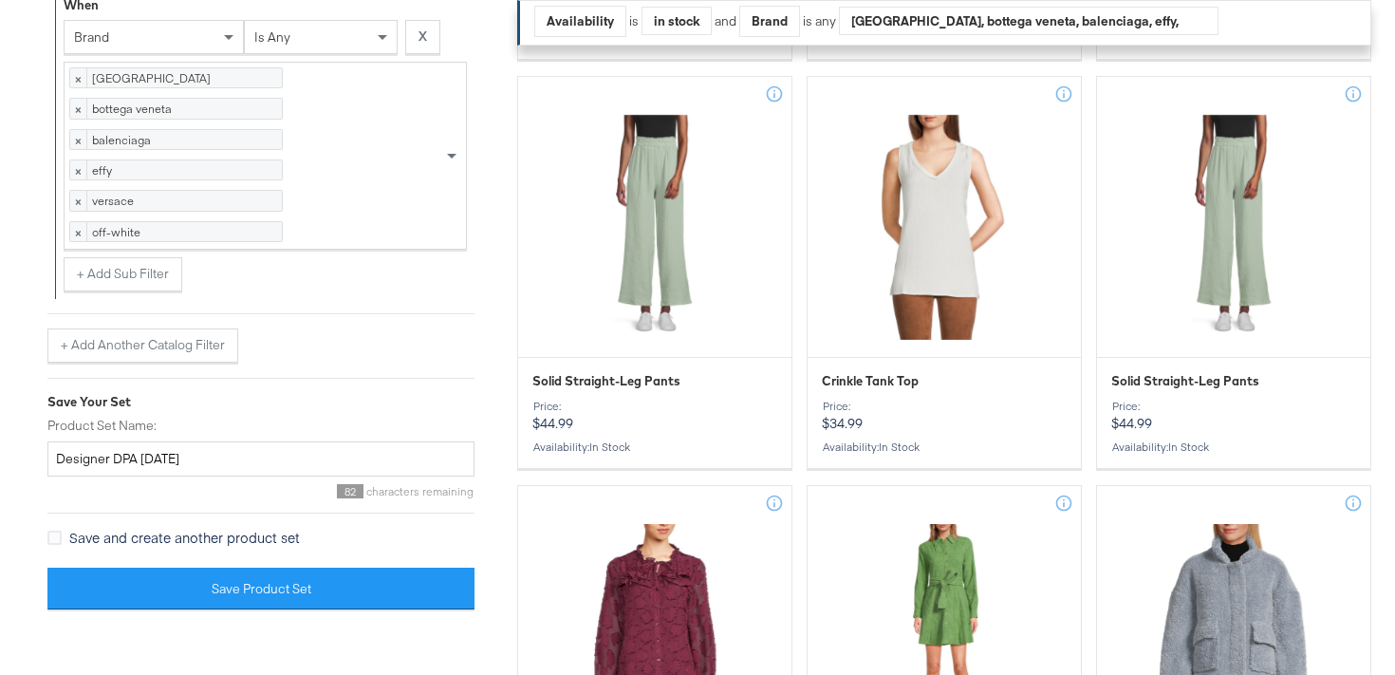
scroll to position [852, 0]
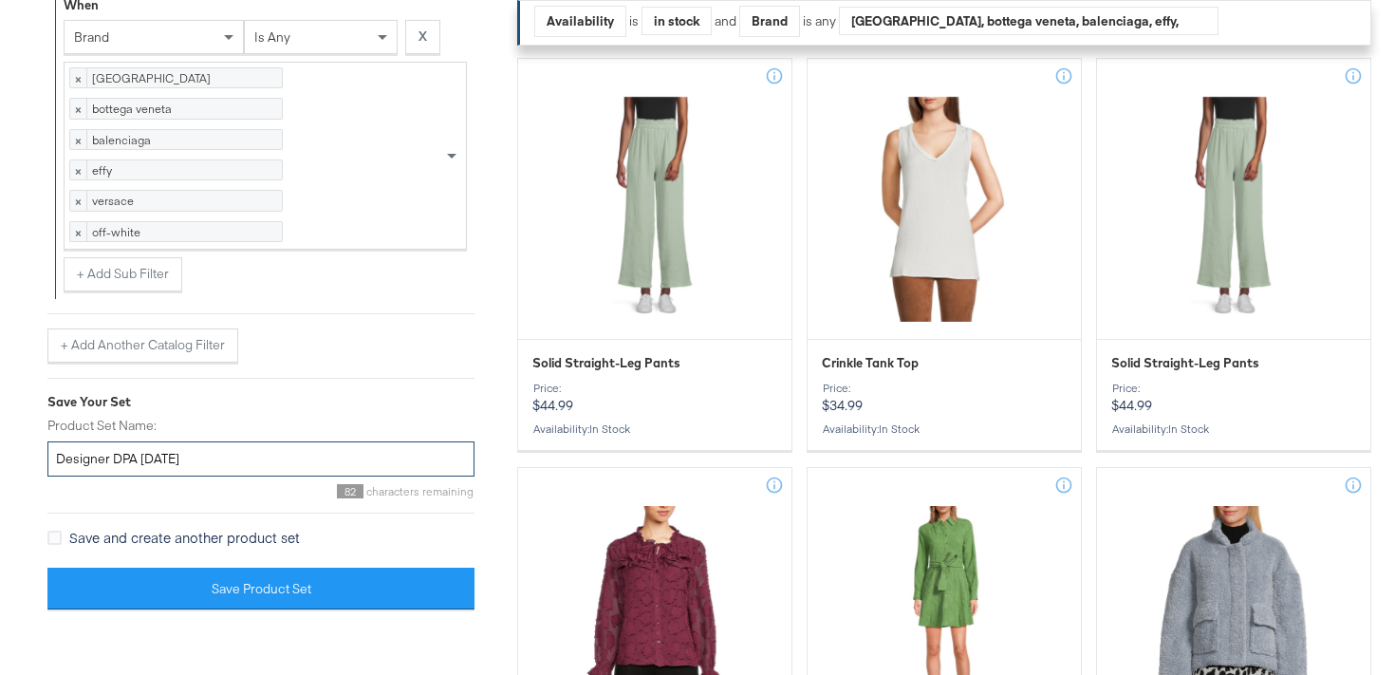
drag, startPoint x: 167, startPoint y: 528, endPoint x: 145, endPoint y: 528, distance: 21.8
click at [145, 476] on input "Designer DPA [DATE]" at bounding box center [260, 458] width 427 height 35
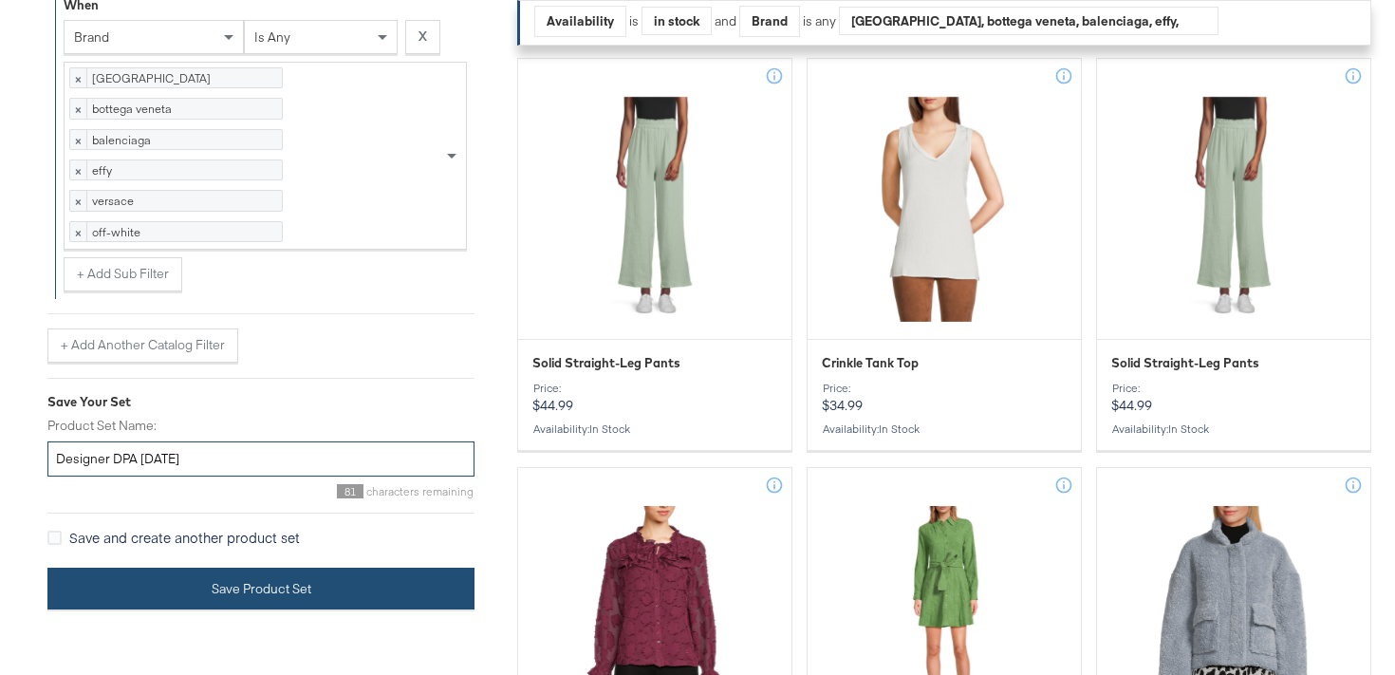
type input "Designer DPA [DATE]"
click at [270, 610] on button "Save Product Set" at bounding box center [260, 588] width 427 height 43
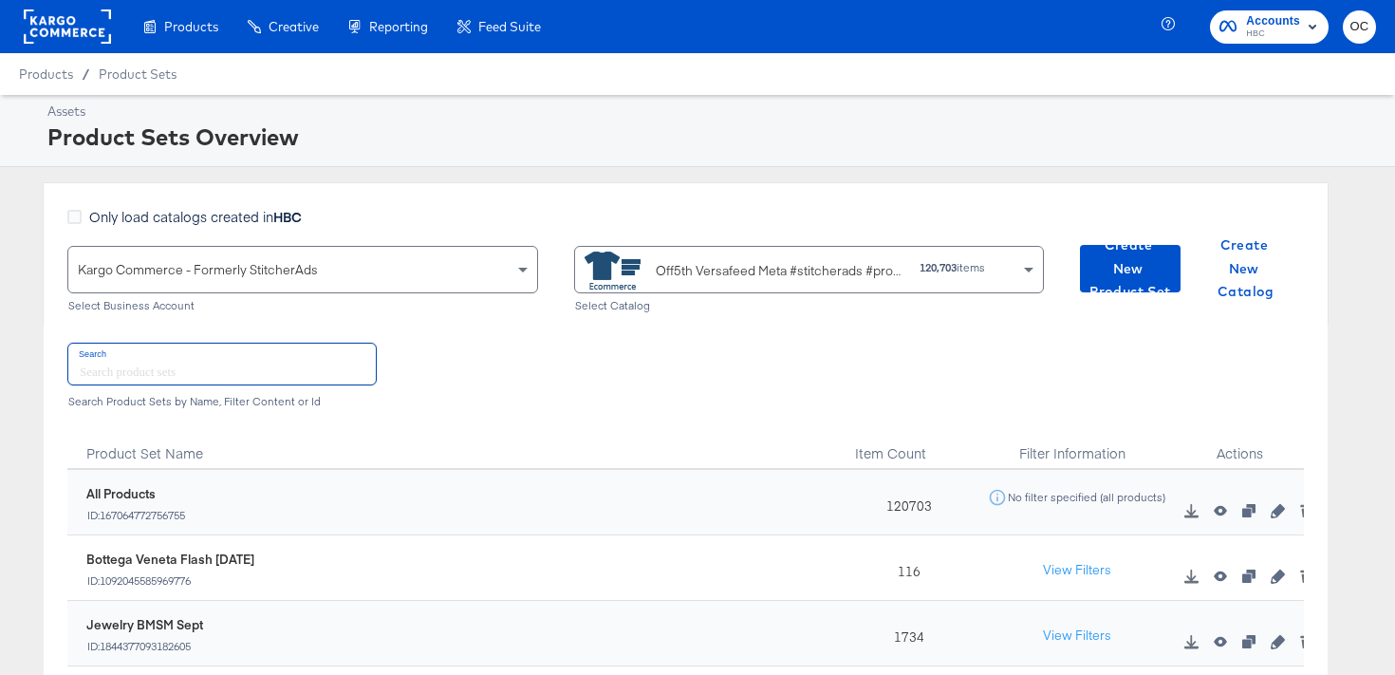
click at [286, 377] on input "text" at bounding box center [221, 364] width 307 height 41
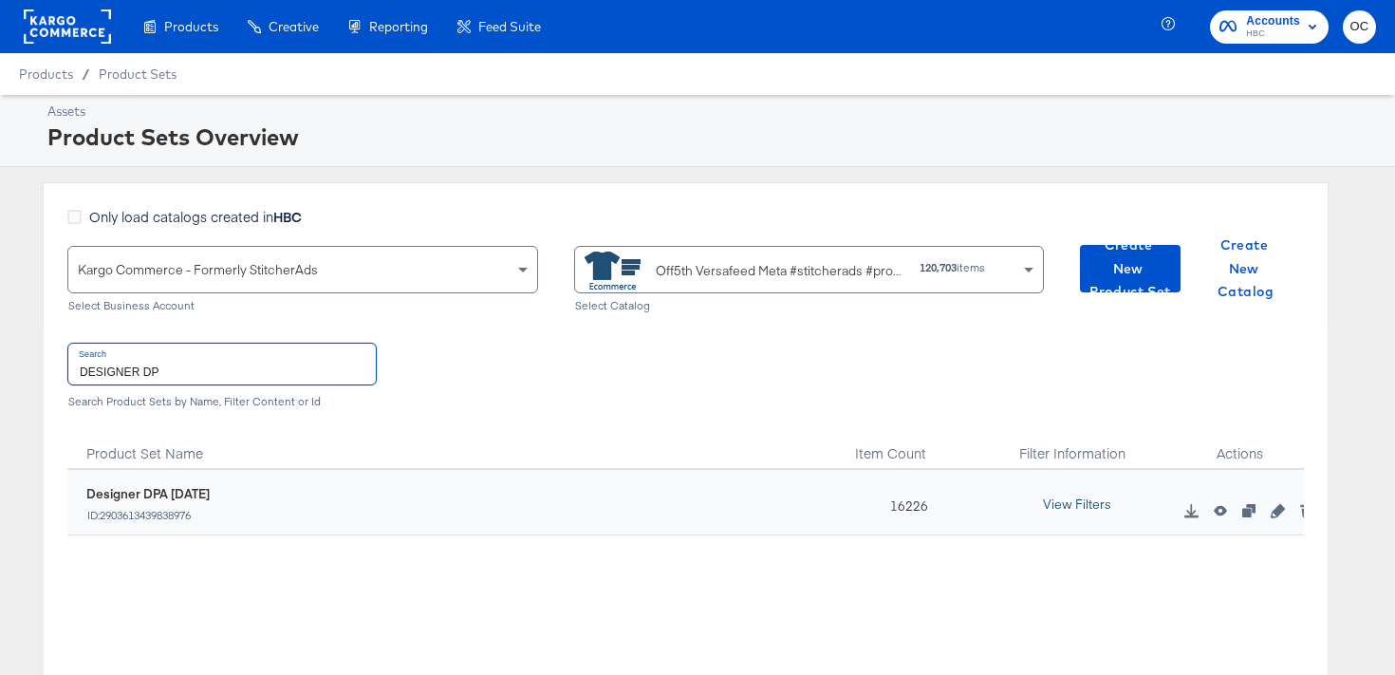
type input "DESIGNER DP"
click at [1100, 502] on button "View Filters" at bounding box center [1077, 505] width 95 height 34
